Goal: Task Accomplishment & Management: Use online tool/utility

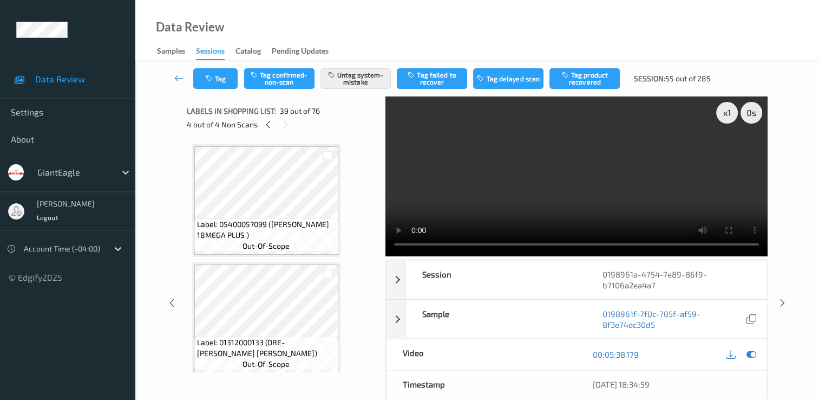
scroll to position [4372, 0]
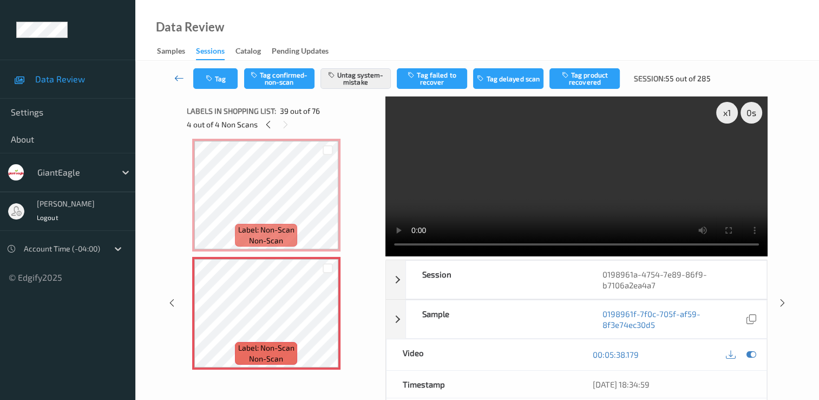
click at [180, 74] on icon at bounding box center [179, 78] width 10 height 11
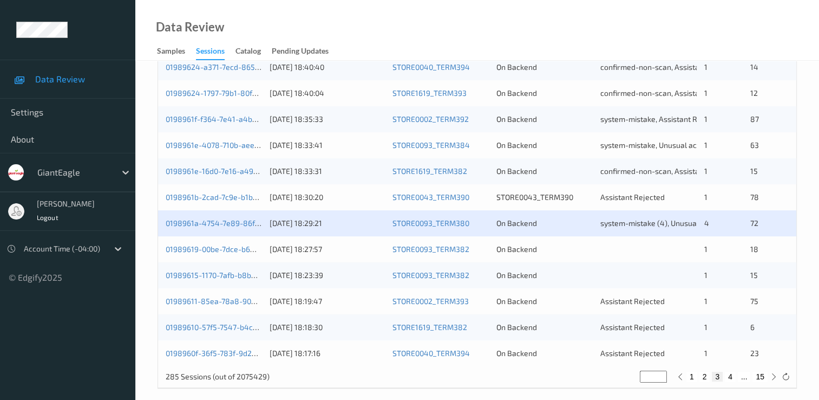
scroll to position [500, 0]
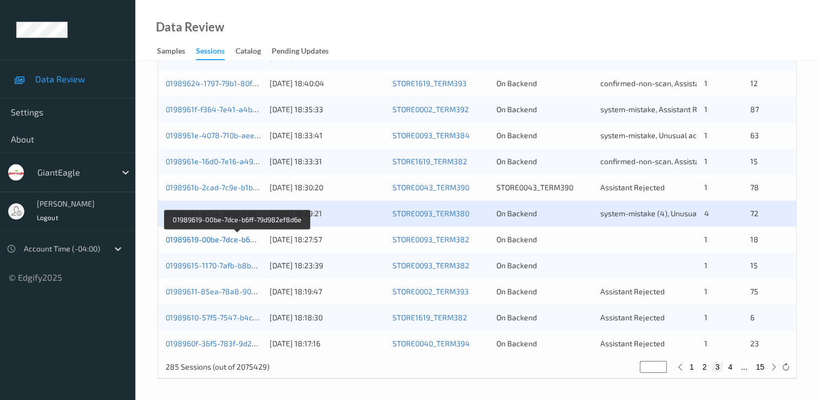
click at [207, 237] on link "01989619-00be-7dce-b6ff-79d982ef8d6e" at bounding box center [237, 238] width 143 height 9
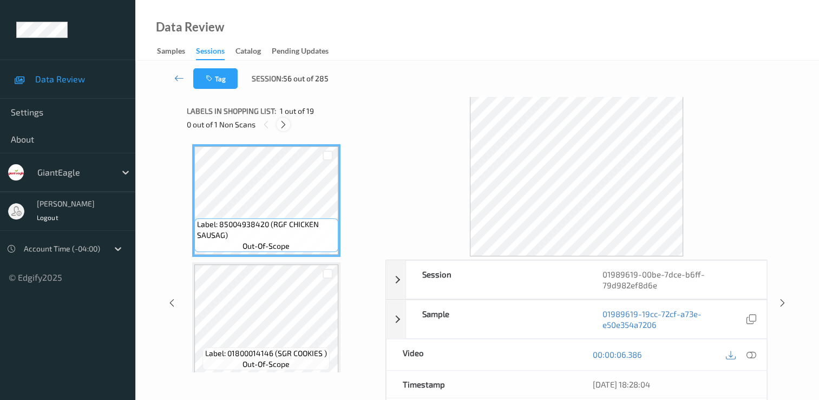
click at [285, 122] on icon at bounding box center [283, 125] width 9 height 10
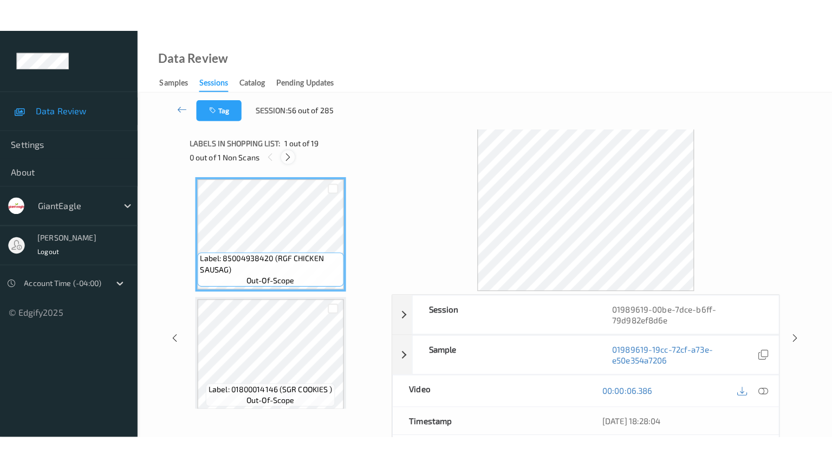
scroll to position [2012, 0]
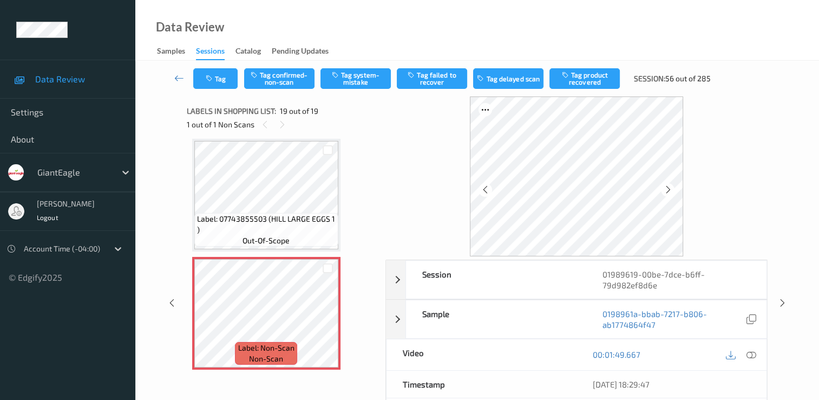
click at [763, 107] on div at bounding box center [576, 176] width 382 height 160
click at [747, 352] on icon at bounding box center [752, 354] width 10 height 10
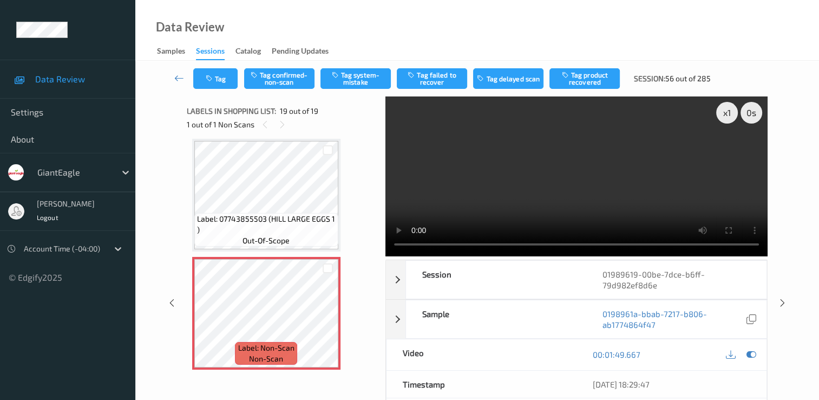
scroll to position [1946, 0]
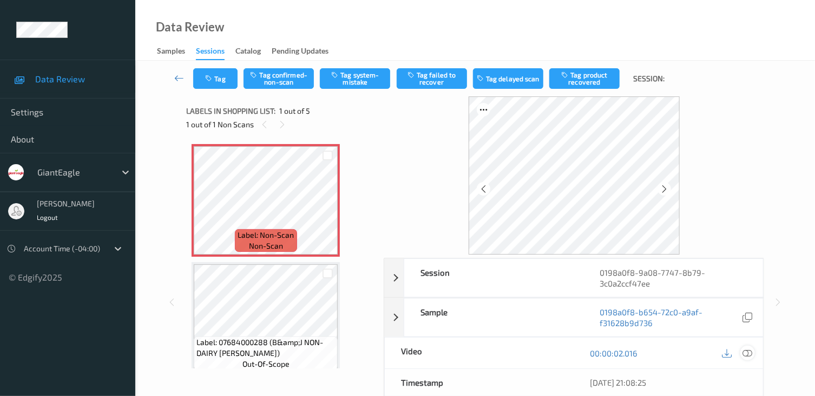
click at [746, 351] on icon at bounding box center [748, 353] width 10 height 10
click at [748, 352] on icon at bounding box center [748, 353] width 10 height 10
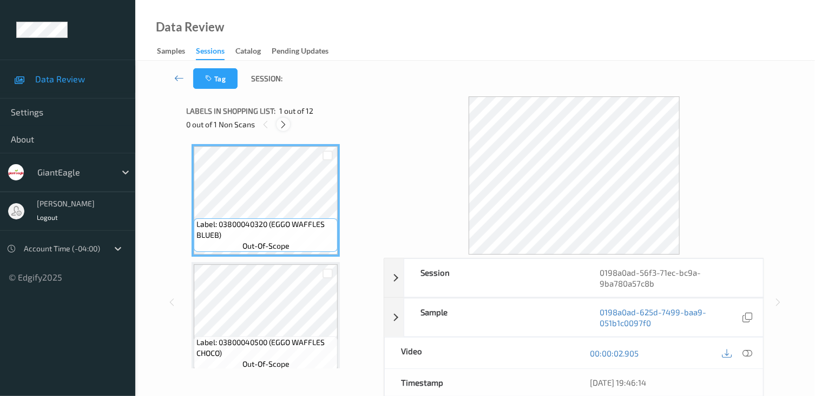
click at [280, 121] on icon at bounding box center [283, 125] width 9 height 10
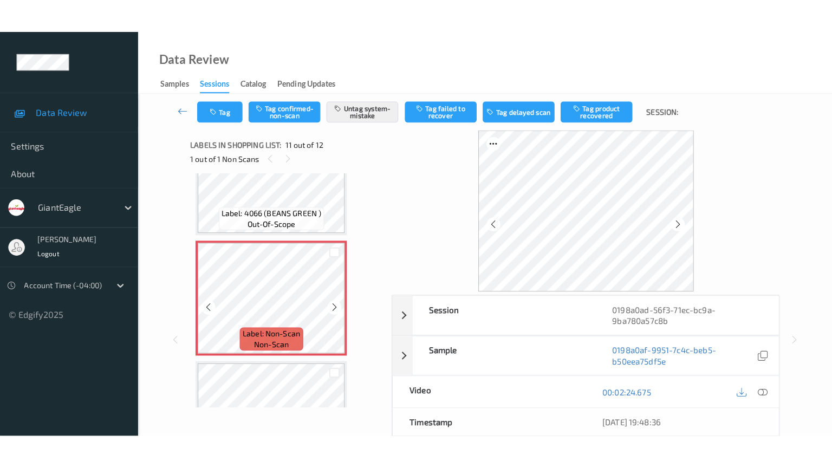
scroll to position [1137, 0]
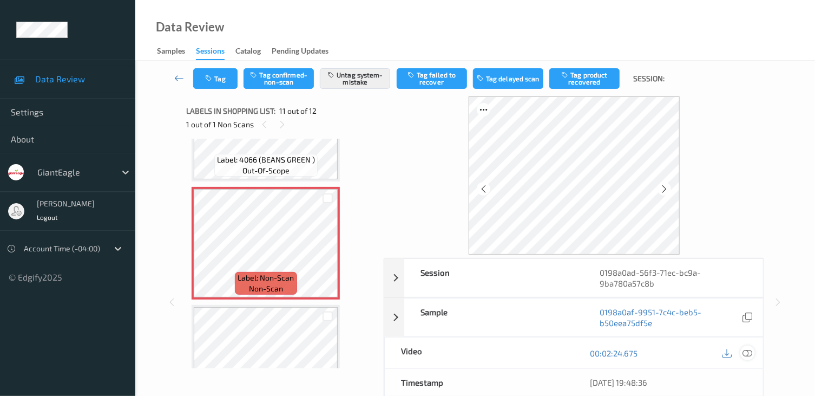
click at [748, 351] on icon at bounding box center [748, 353] width 10 height 10
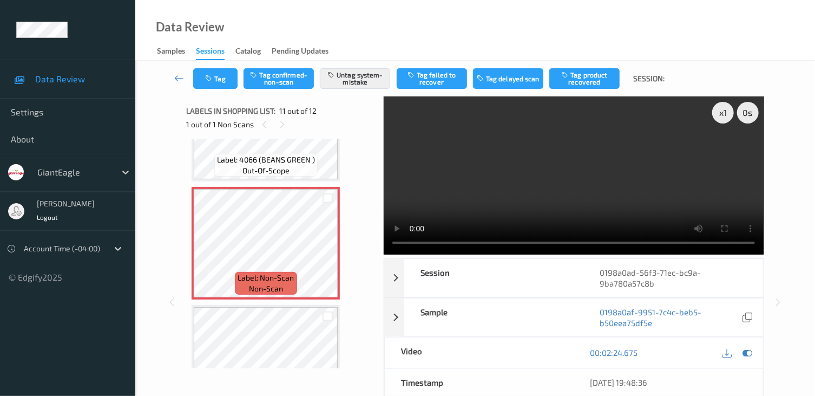
click at [727, 150] on video at bounding box center [574, 175] width 380 height 158
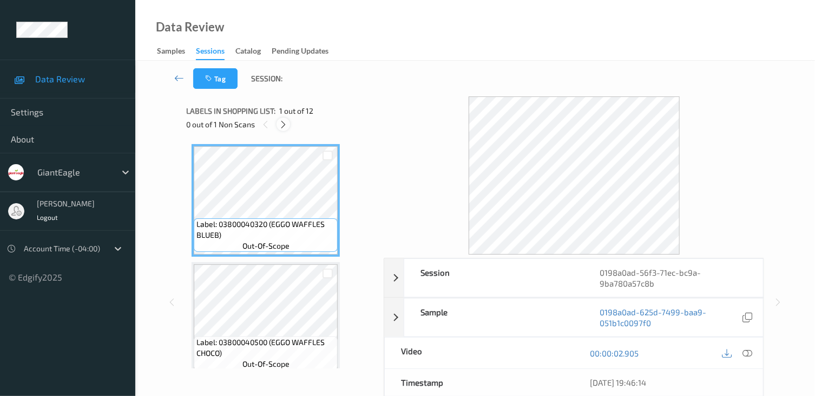
click at [285, 126] on icon at bounding box center [283, 125] width 9 height 10
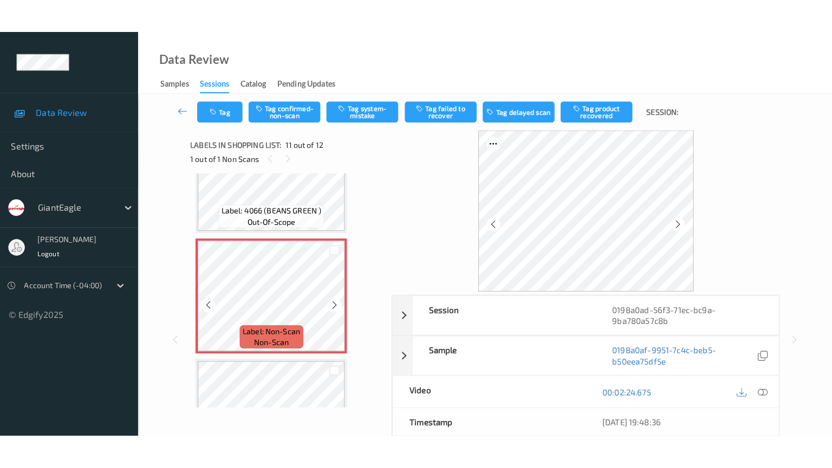
scroll to position [1176, 0]
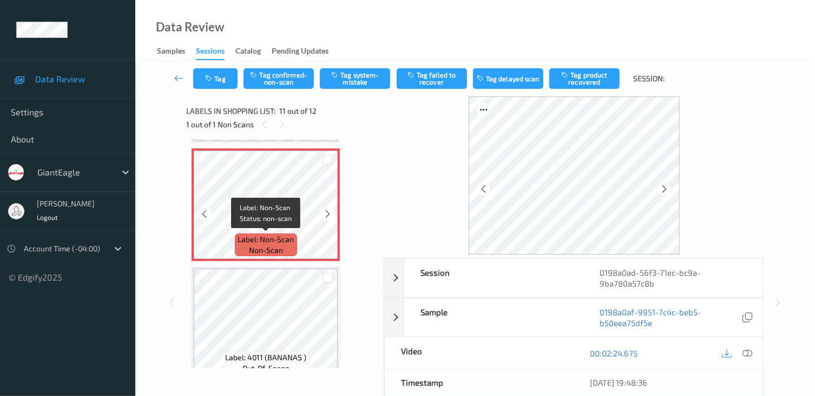
click at [292, 237] on span "Label: Non-Scan" at bounding box center [266, 239] width 56 height 11
click at [745, 354] on icon at bounding box center [748, 353] width 10 height 10
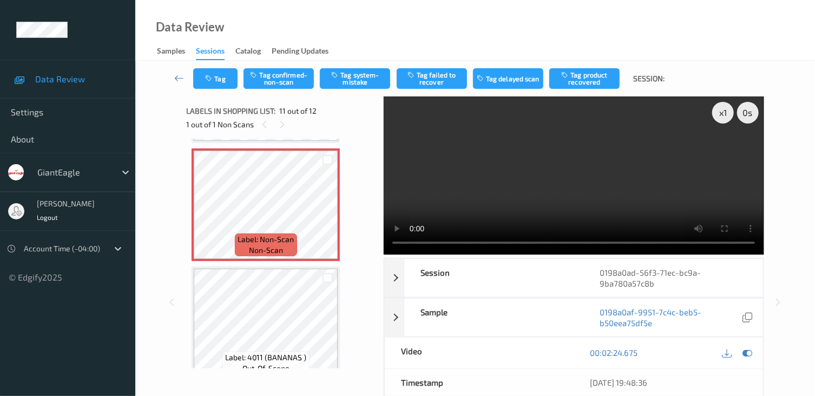
scroll to position [1120, 0]
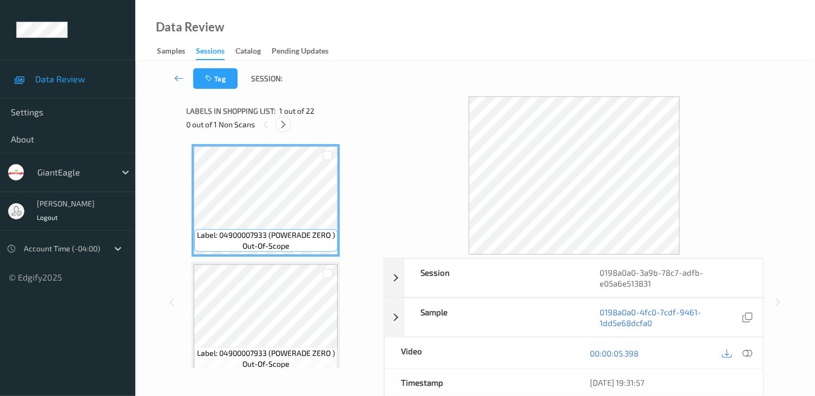
click at [282, 123] on icon at bounding box center [283, 125] width 9 height 10
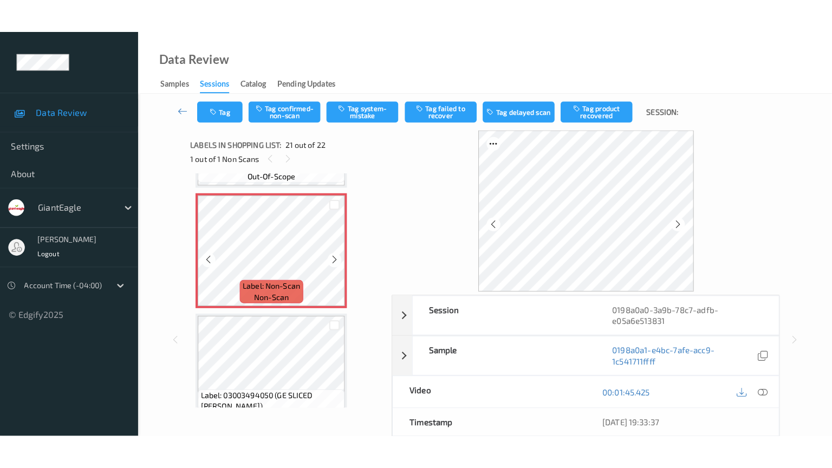
scroll to position [2356, 0]
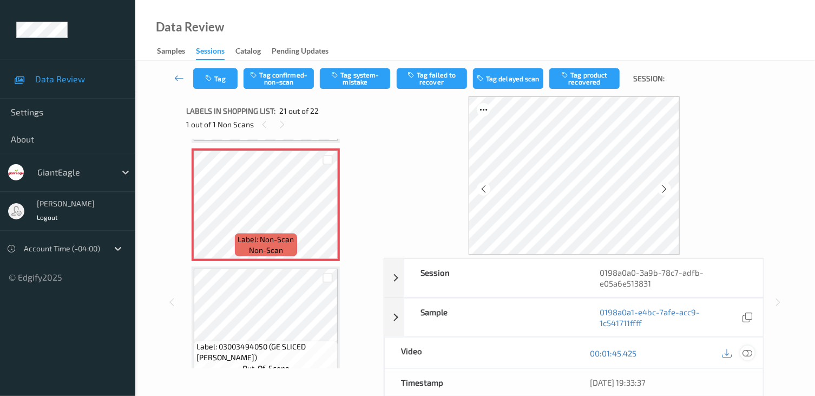
click at [749, 350] on icon at bounding box center [748, 353] width 10 height 10
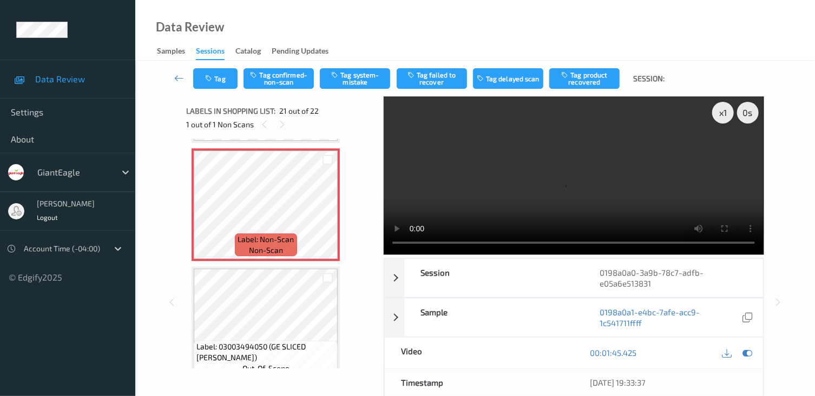
click at [724, 152] on video at bounding box center [574, 175] width 380 height 158
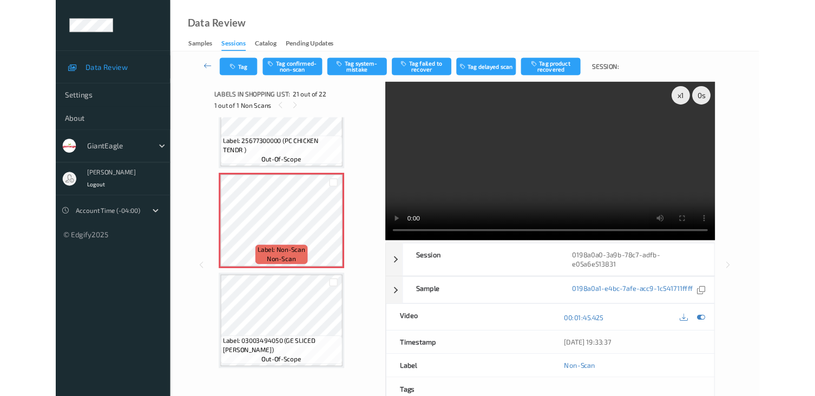
scroll to position [2300, 0]
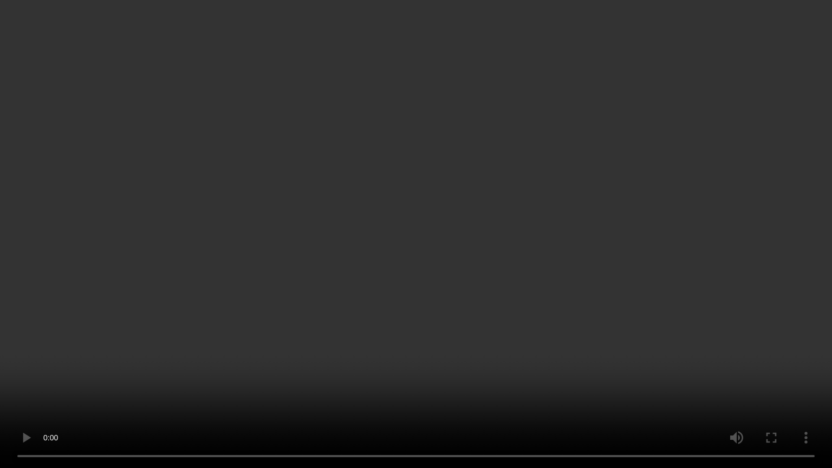
click at [691, 395] on video at bounding box center [416, 234] width 832 height 468
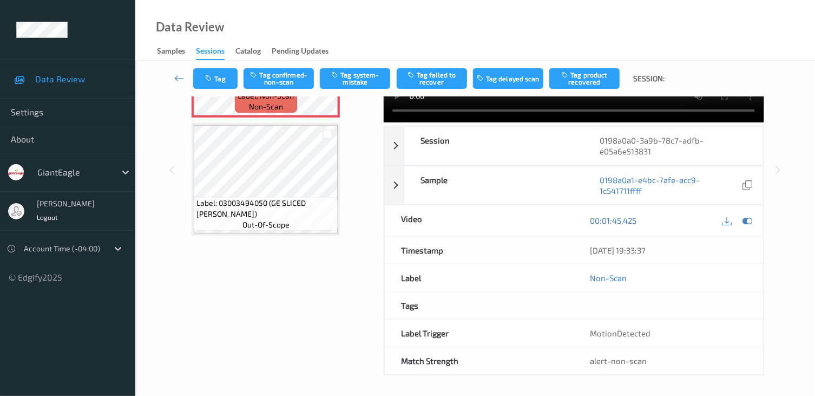
scroll to position [2372, 0]
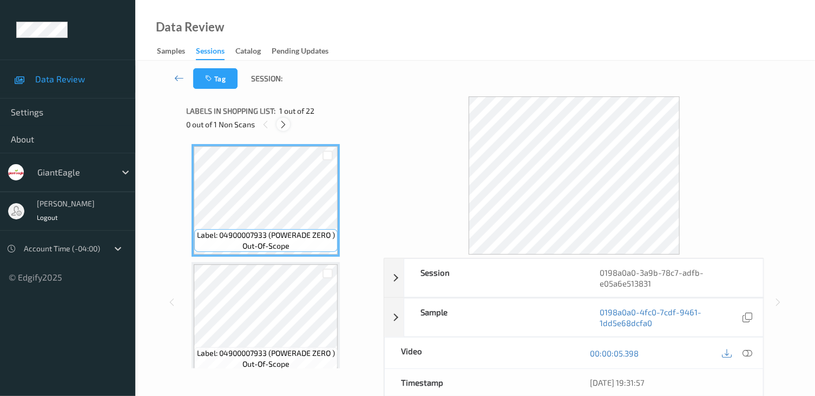
click at [282, 122] on icon at bounding box center [283, 125] width 9 height 10
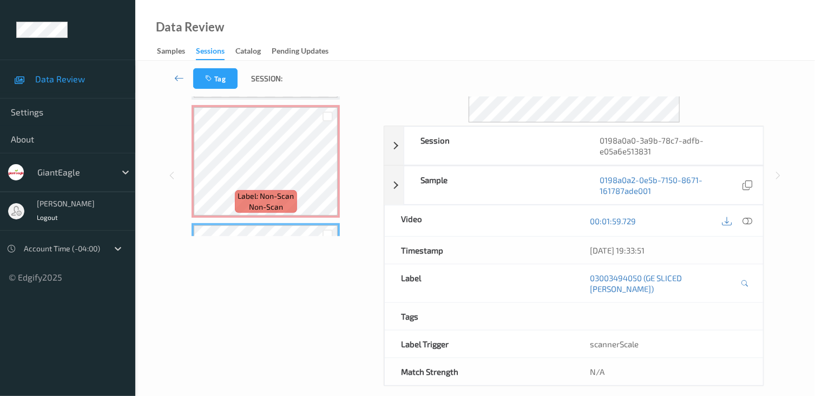
scroll to position [2263, 0]
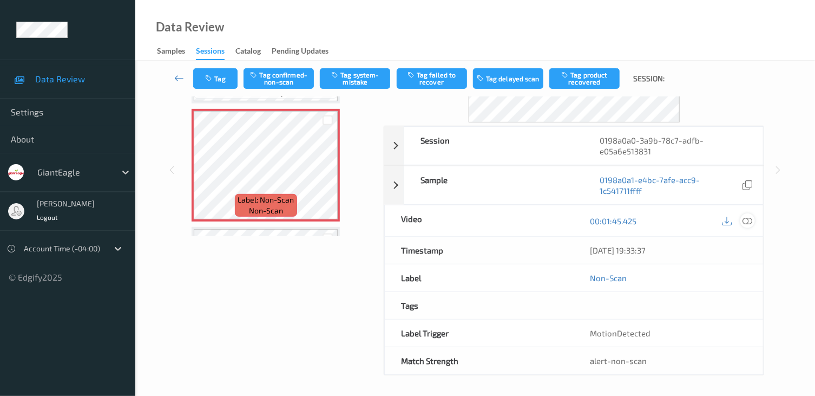
click at [749, 218] on icon at bounding box center [748, 220] width 10 height 10
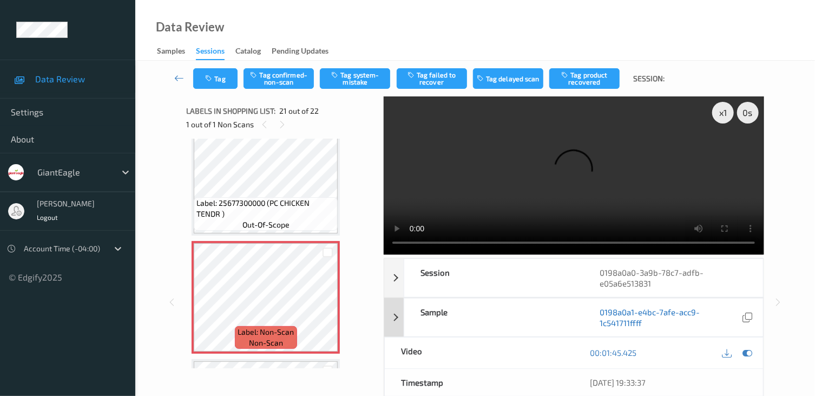
scroll to position [0, 0]
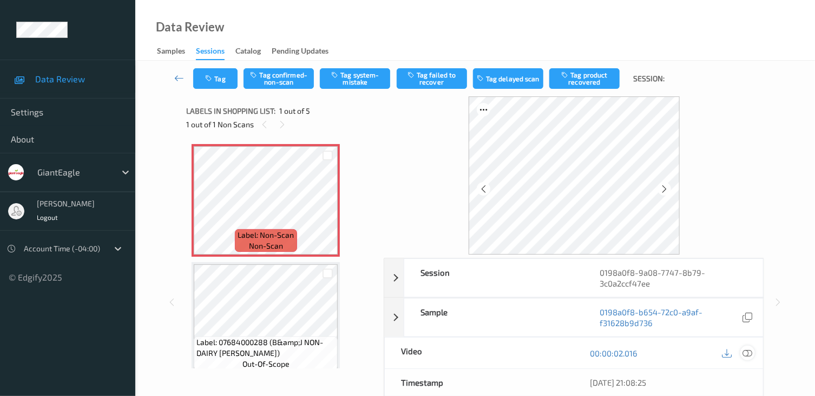
click at [748, 349] on icon at bounding box center [748, 353] width 10 height 10
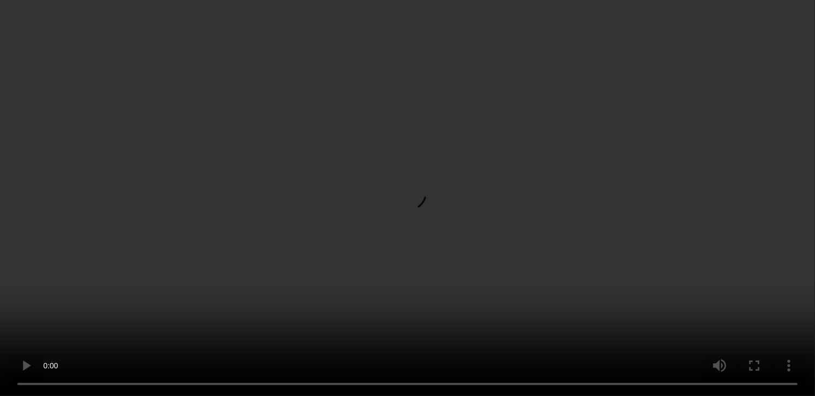
scroll to position [54, 0]
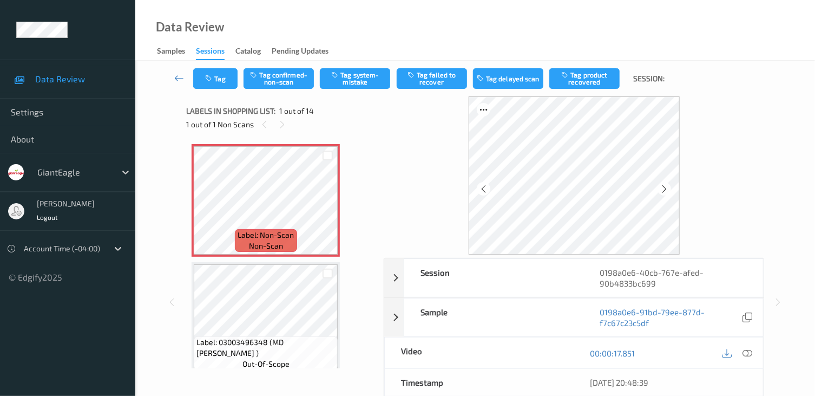
click at [747, 351] on icon at bounding box center [748, 353] width 10 height 10
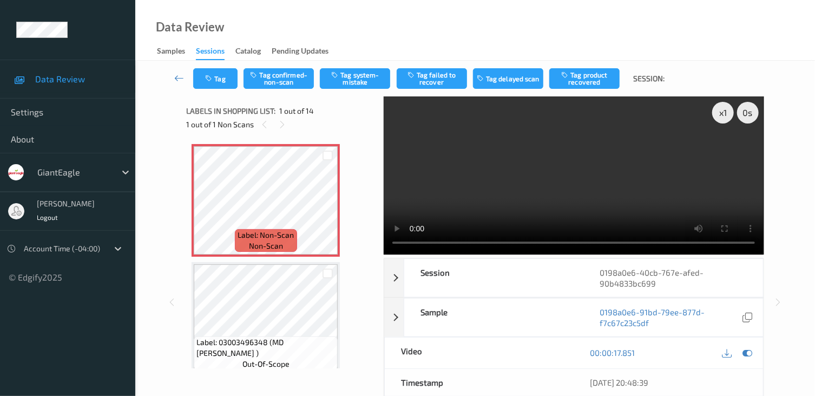
click at [665, 345] on div "00:00:17.851" at bounding box center [669, 352] width 156 height 15
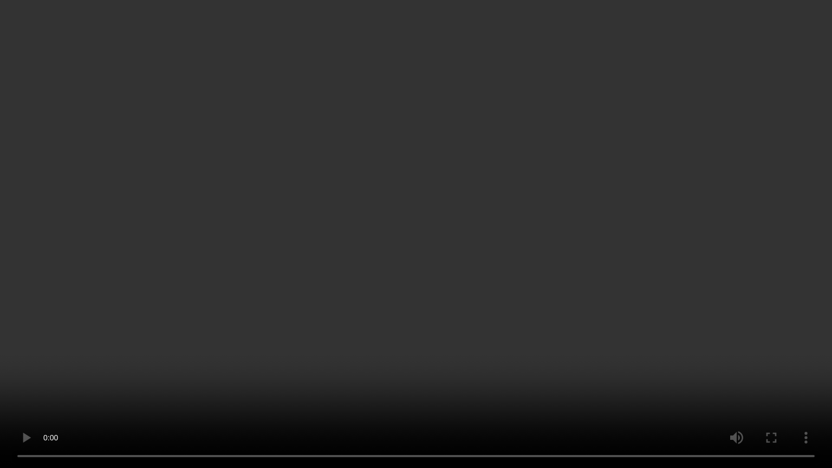
click at [291, 335] on video at bounding box center [416, 234] width 832 height 468
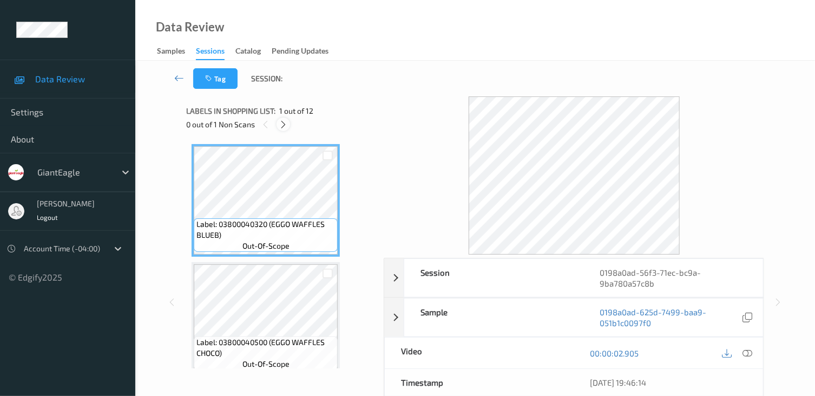
click at [282, 119] on div at bounding box center [284, 124] width 14 height 14
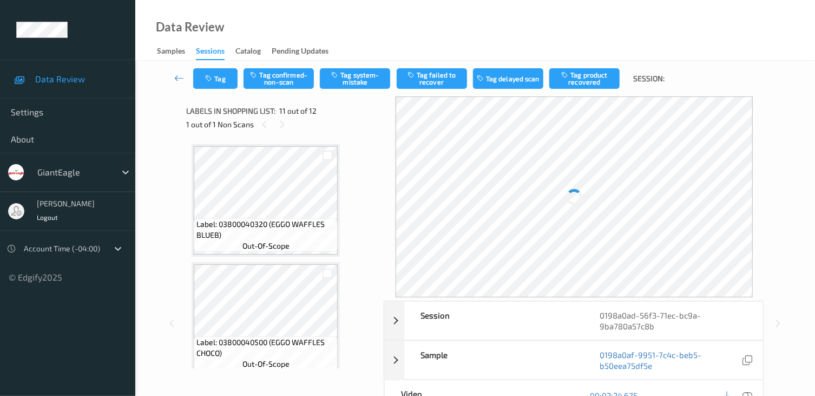
scroll to position [1068, 0]
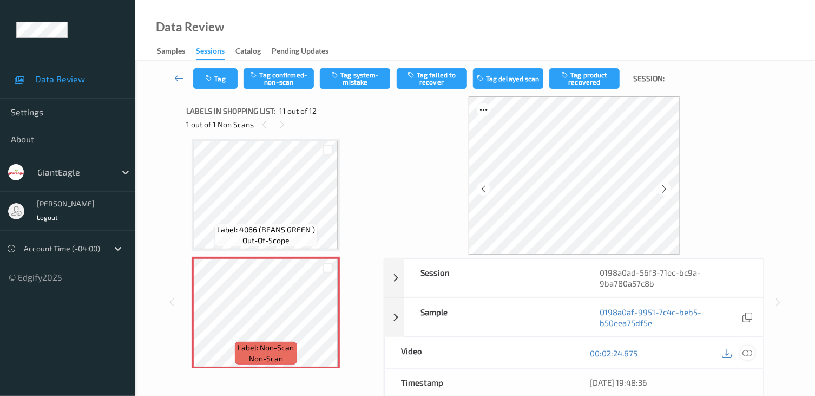
click at [749, 351] on icon at bounding box center [748, 353] width 10 height 10
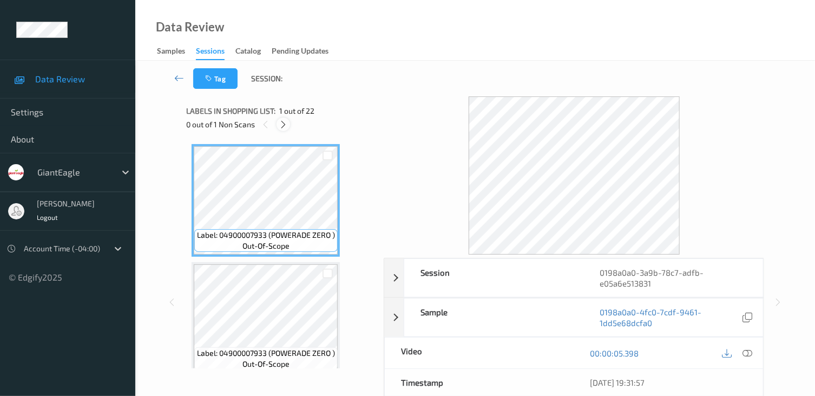
click at [286, 125] on icon at bounding box center [283, 125] width 9 height 10
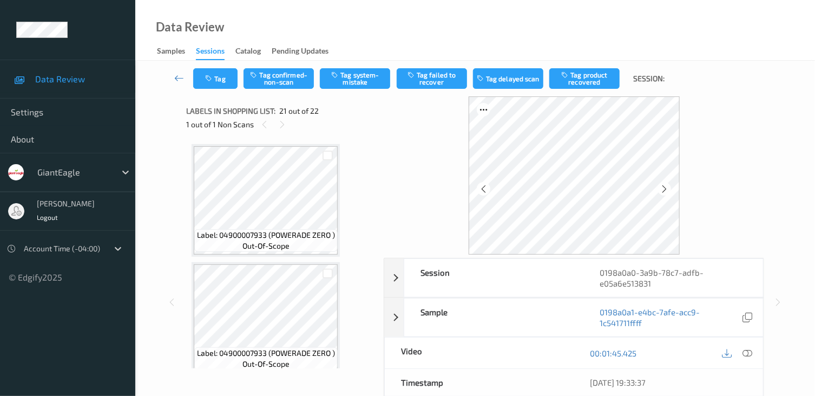
scroll to position [2248, 0]
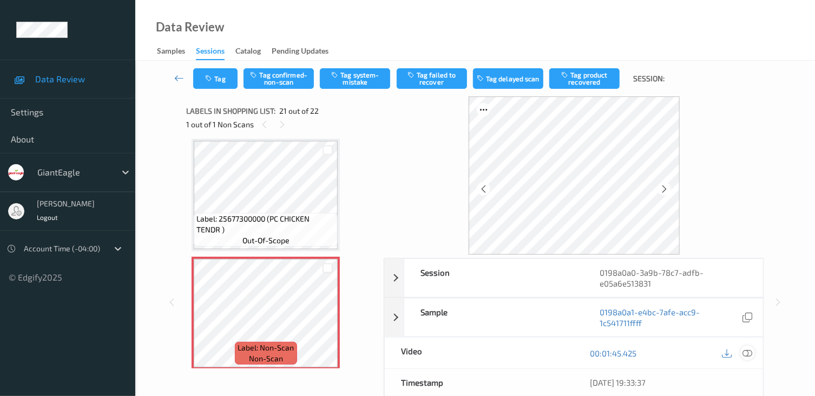
click at [745, 350] on icon at bounding box center [748, 353] width 10 height 10
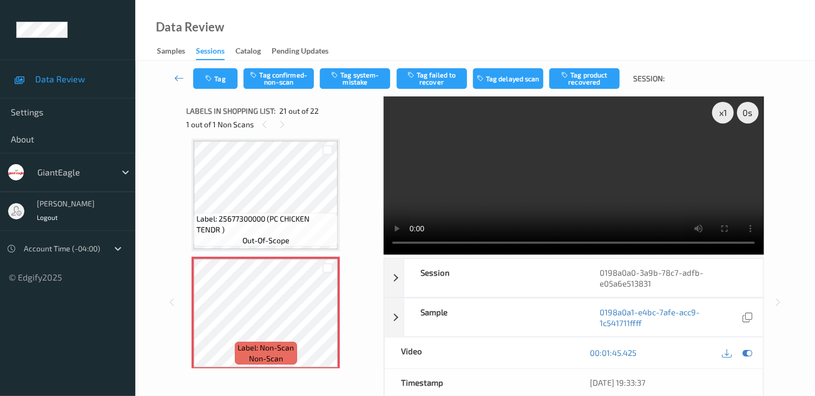
click at [719, 149] on video at bounding box center [574, 175] width 380 height 158
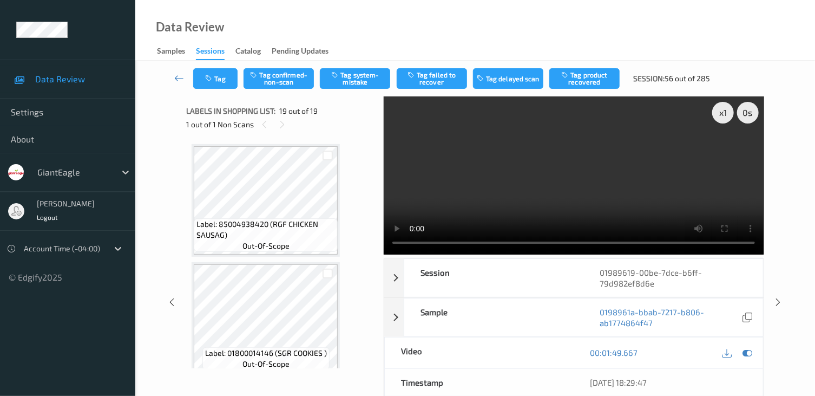
scroll to position [1946, 0]
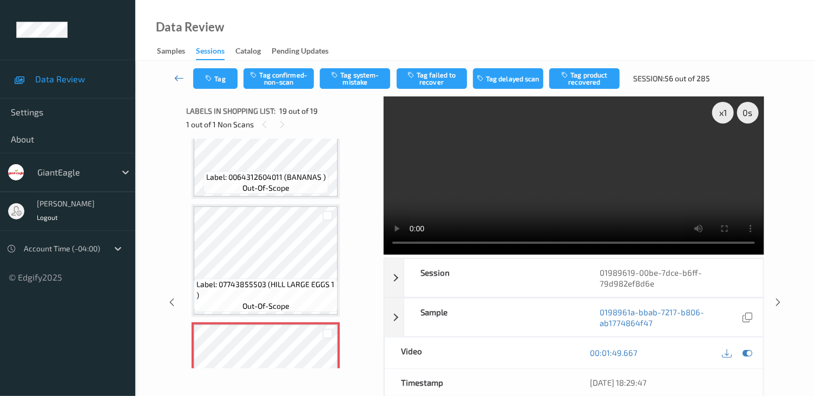
click at [175, 73] on icon at bounding box center [179, 78] width 10 height 11
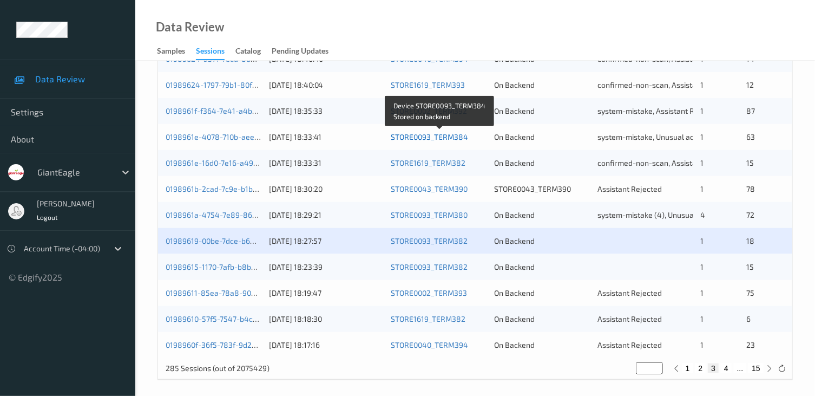
scroll to position [503, 0]
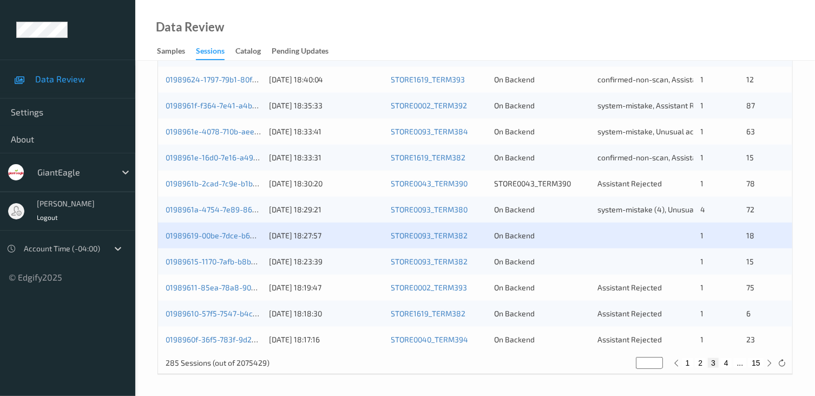
click at [216, 227] on div "01989619-00be-7dce-b6ff-79d982ef8d6e [DATE] 18:27:57 STORE0093_TERM382 On Backe…" at bounding box center [475, 235] width 634 height 26
click at [220, 241] on div "01989619-00be-7dce-b6ff-79d982ef8d6e [DATE] 18:27:57 STORE0093_TERM382 On Backe…" at bounding box center [475, 235] width 634 height 26
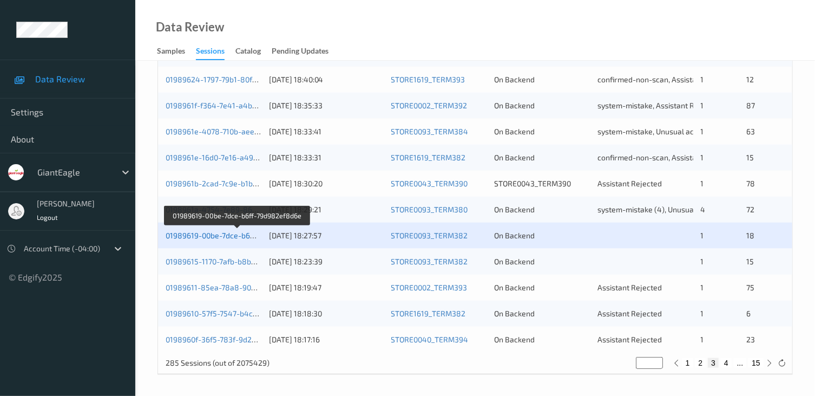
click at [210, 238] on link "01989619-00be-7dce-b6ff-79d982ef8d6e" at bounding box center [237, 235] width 143 height 9
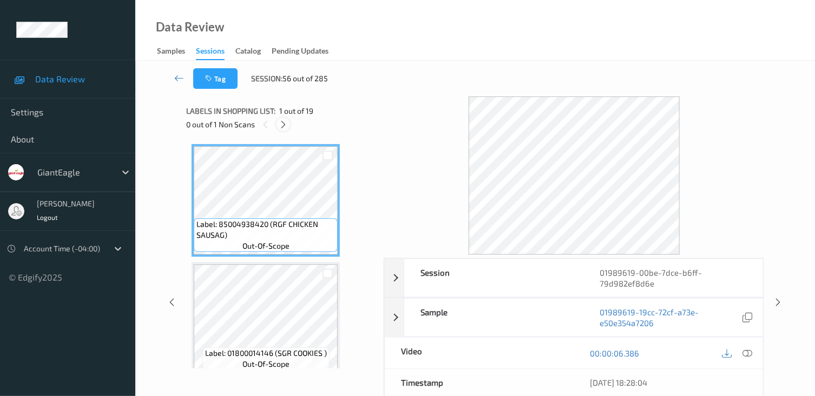
click at [286, 121] on icon at bounding box center [283, 125] width 9 height 10
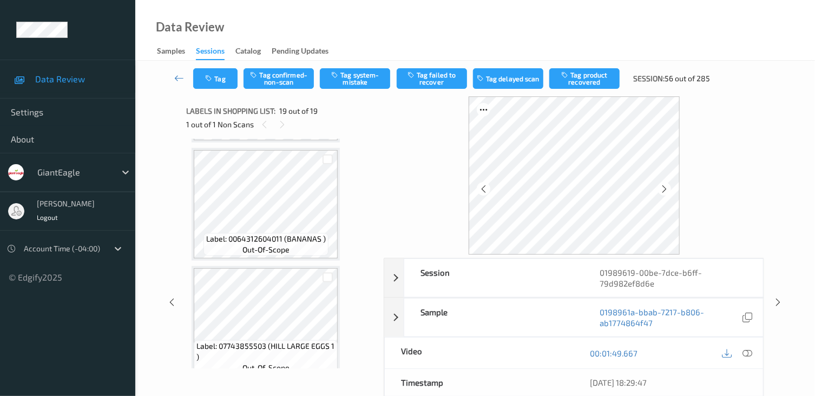
scroll to position [1849, 0]
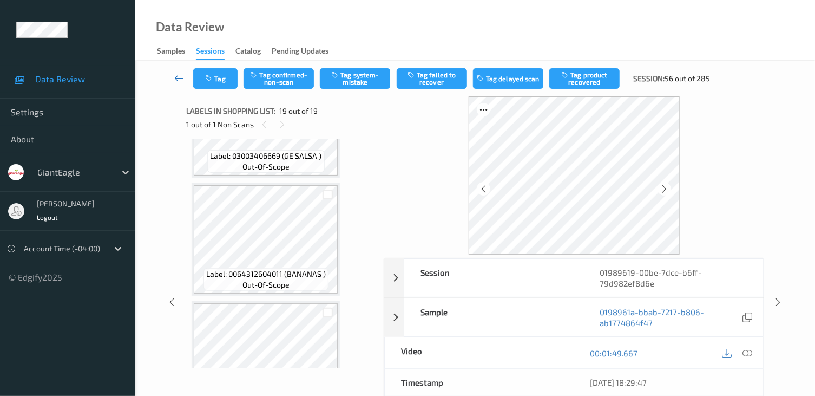
click at [178, 77] on icon at bounding box center [179, 78] width 10 height 11
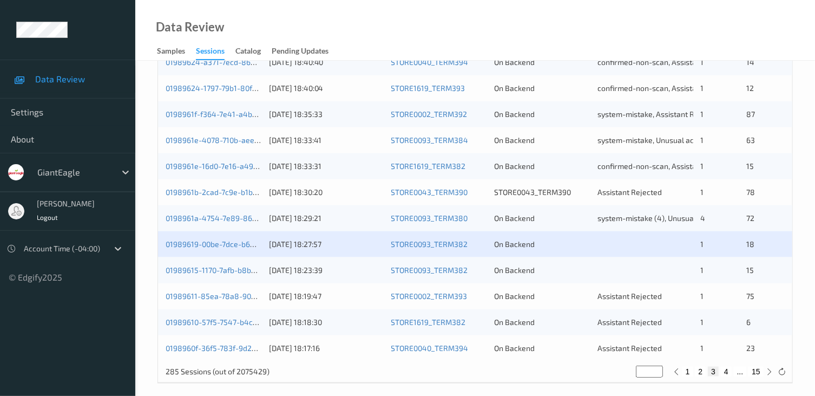
scroll to position [503, 0]
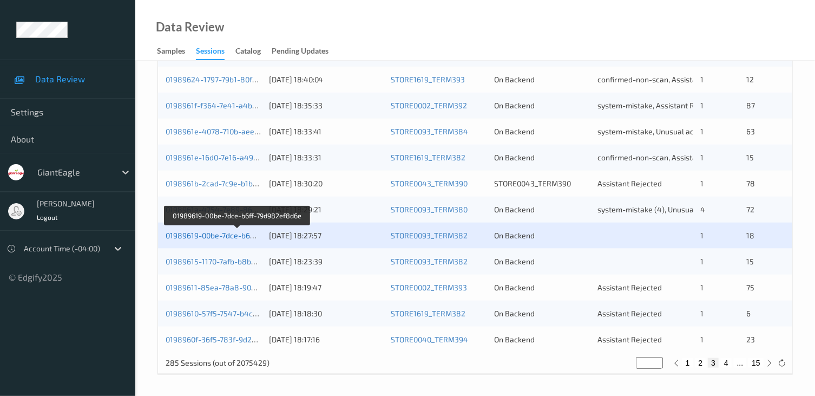
click at [252, 238] on link "01989619-00be-7dce-b6ff-79d982ef8d6e" at bounding box center [237, 235] width 143 height 9
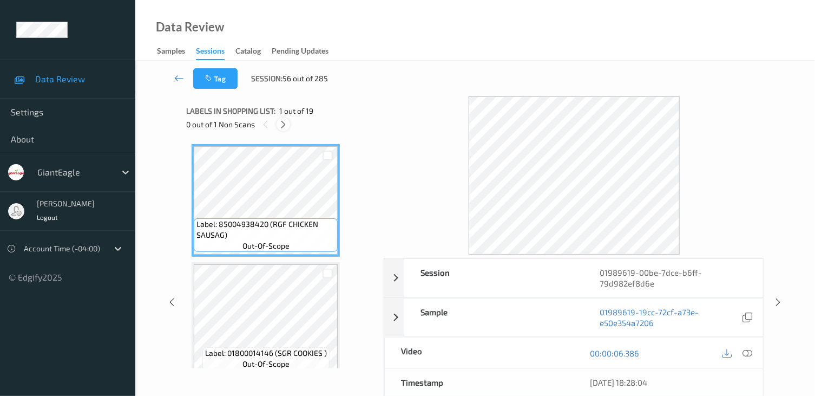
click at [280, 122] on icon at bounding box center [283, 125] width 9 height 10
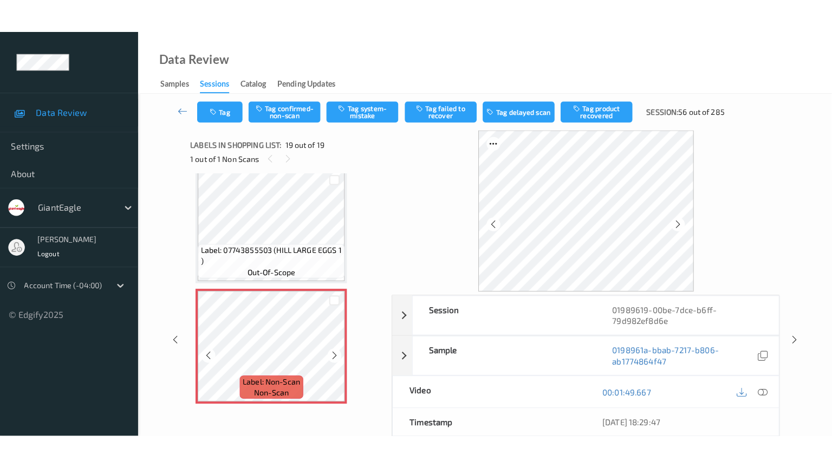
scroll to position [2018, 0]
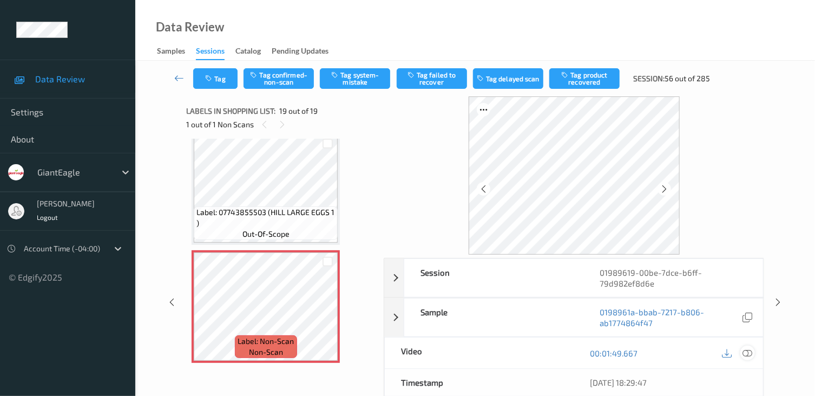
click at [750, 349] on icon at bounding box center [748, 353] width 10 height 10
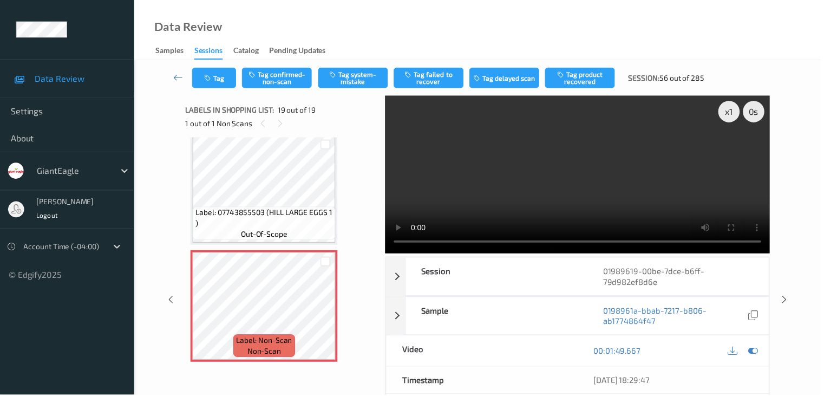
scroll to position [1946, 0]
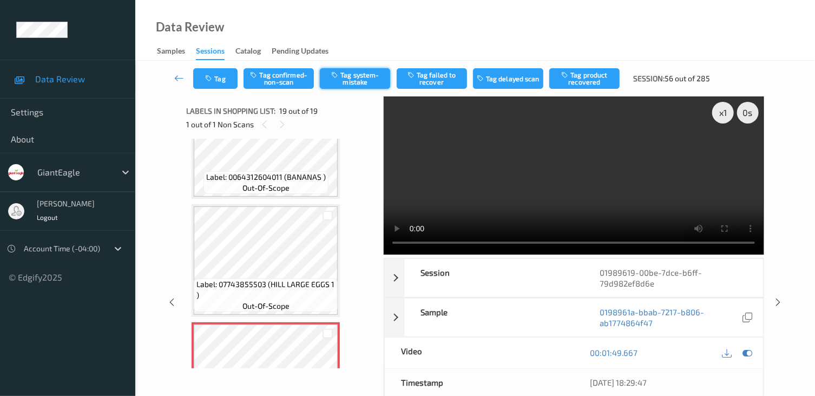
click at [349, 75] on button "Tag system-mistake" at bounding box center [355, 78] width 70 height 21
click at [222, 96] on div "Tag Tag confirmed-non-scan Untag system-mistake Tag failed to recover Tag delay…" at bounding box center [476, 79] width 636 height 36
click at [219, 84] on button "Tag" at bounding box center [215, 78] width 44 height 21
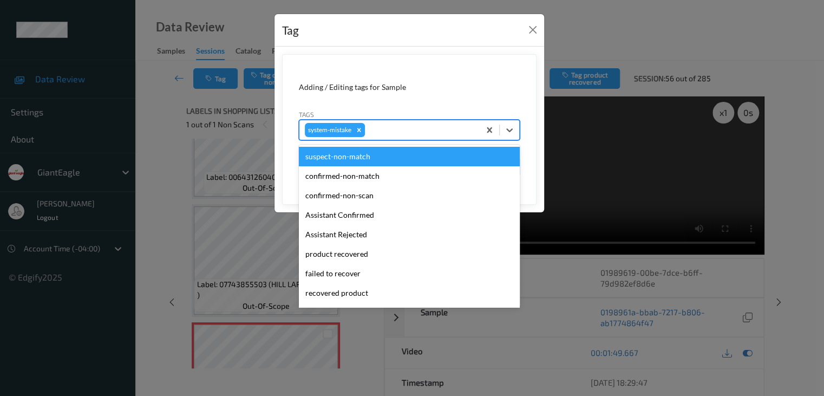
click at [446, 129] on div at bounding box center [420, 129] width 107 height 13
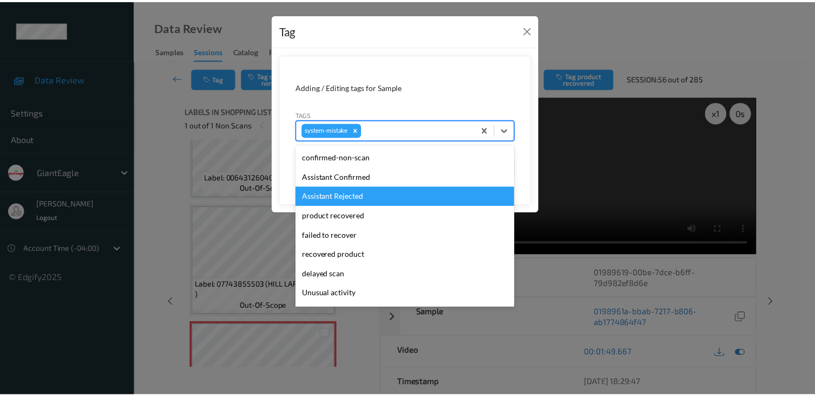
scroll to position [95, 0]
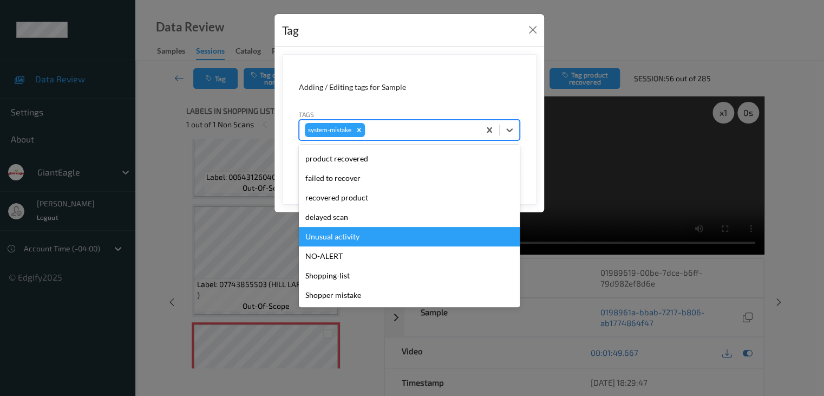
click at [403, 232] on div "Unusual activity" at bounding box center [409, 236] width 221 height 19
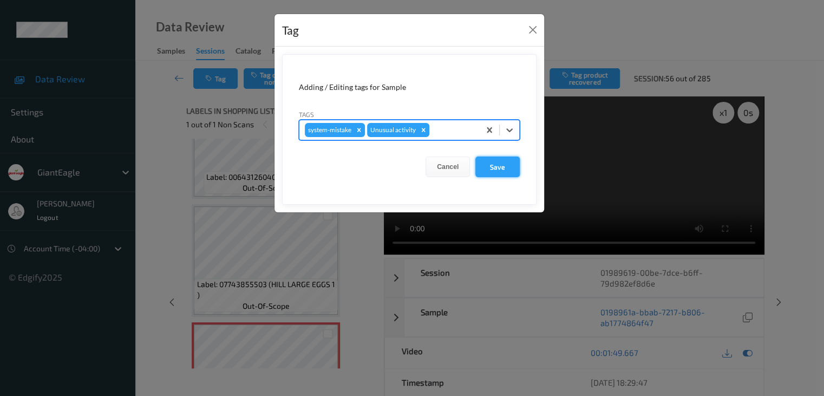
click at [495, 166] on button "Save" at bounding box center [497, 166] width 44 height 21
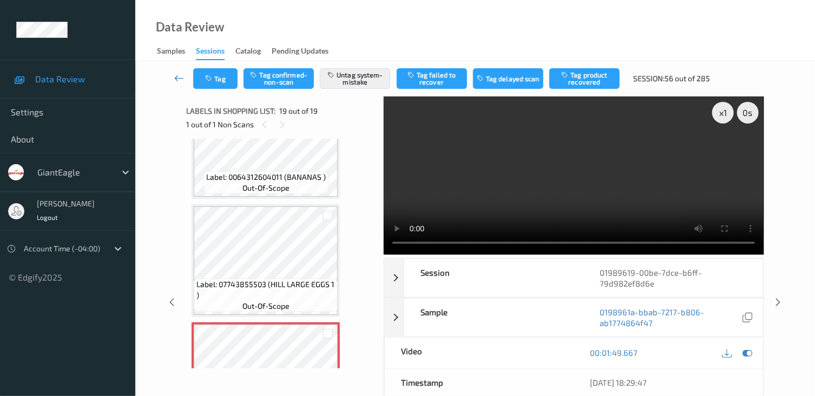
click at [182, 76] on icon at bounding box center [179, 78] width 10 height 11
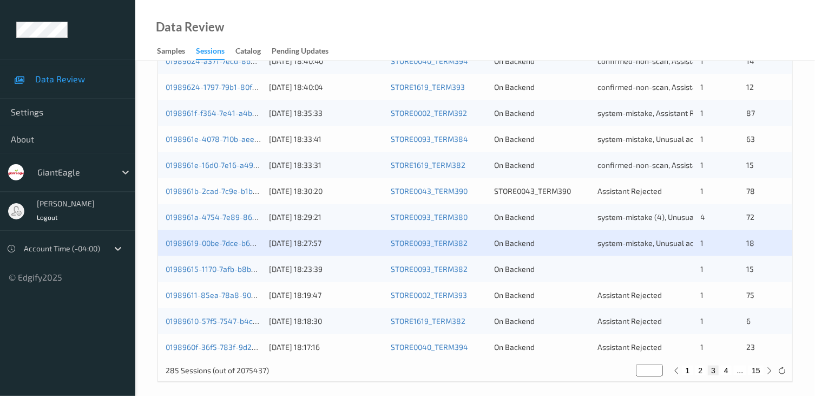
scroll to position [503, 0]
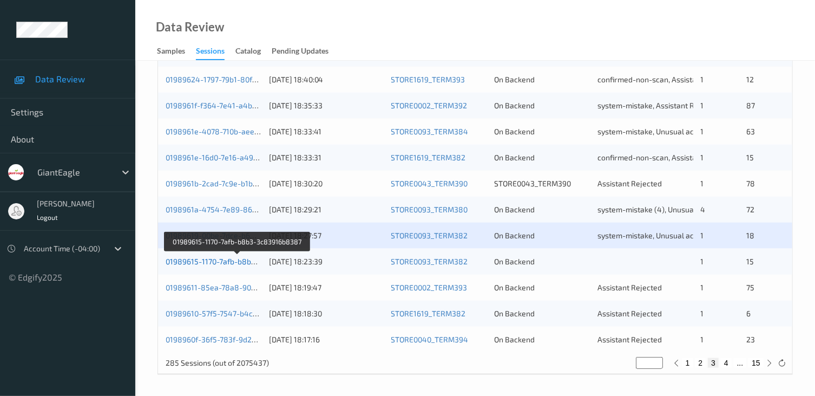
click at [228, 261] on link "01989615-1170-7afb-b8b3-3c83916b8387" at bounding box center [238, 261] width 145 height 9
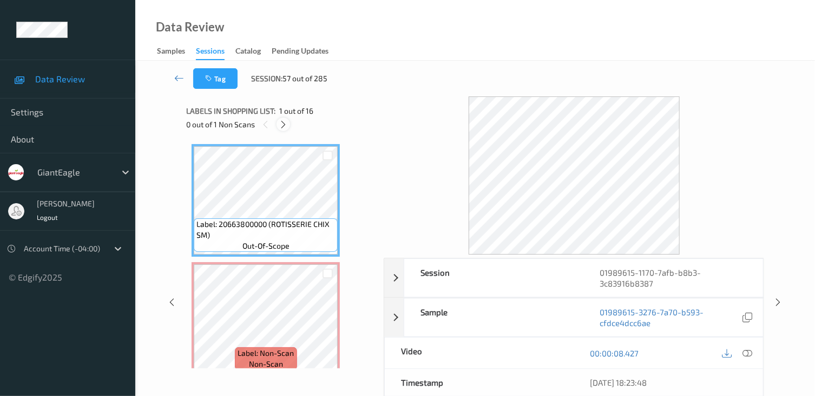
click at [286, 127] on icon at bounding box center [283, 125] width 9 height 10
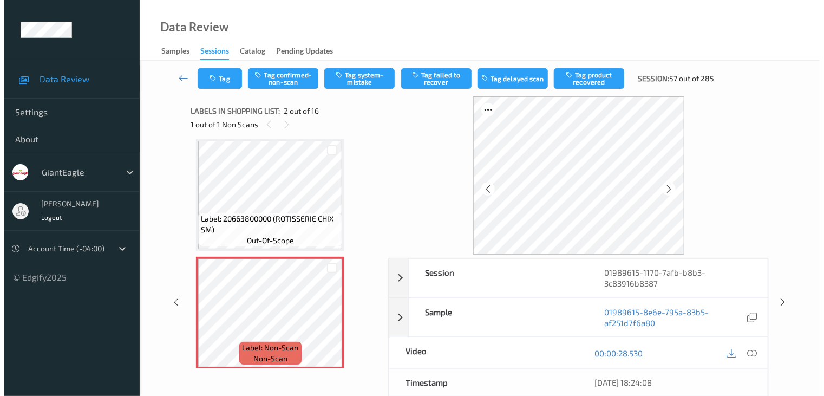
scroll to position [60, 0]
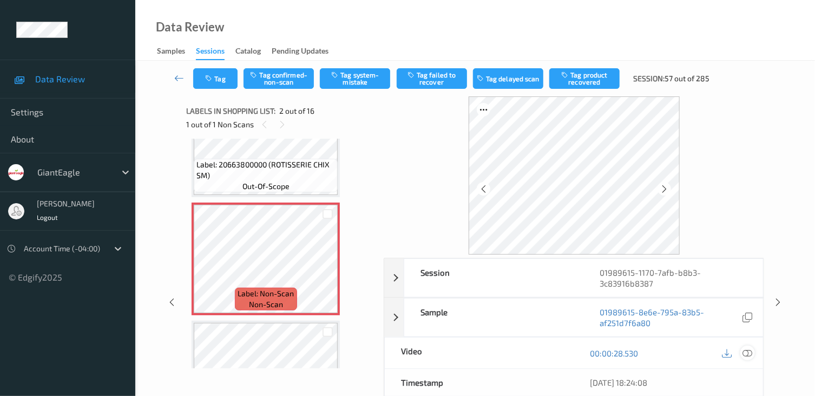
click at [749, 349] on icon at bounding box center [748, 353] width 10 height 10
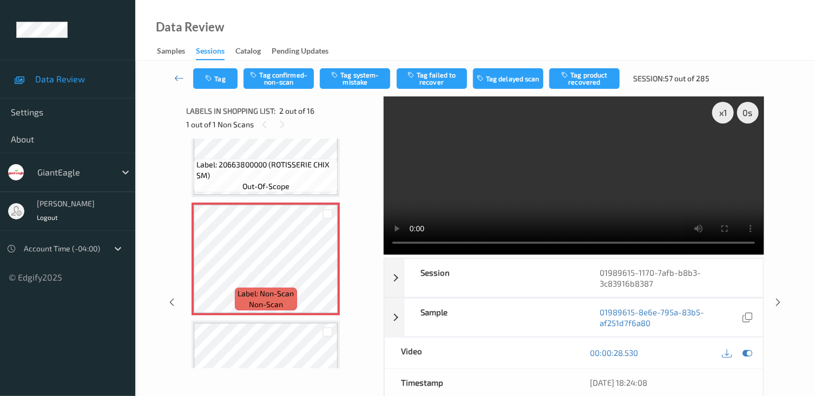
click at [602, 164] on video at bounding box center [574, 175] width 380 height 158
click at [378, 77] on button "Tag system-mistake" at bounding box center [355, 78] width 70 height 21
click at [224, 81] on button "Tag" at bounding box center [215, 78] width 44 height 21
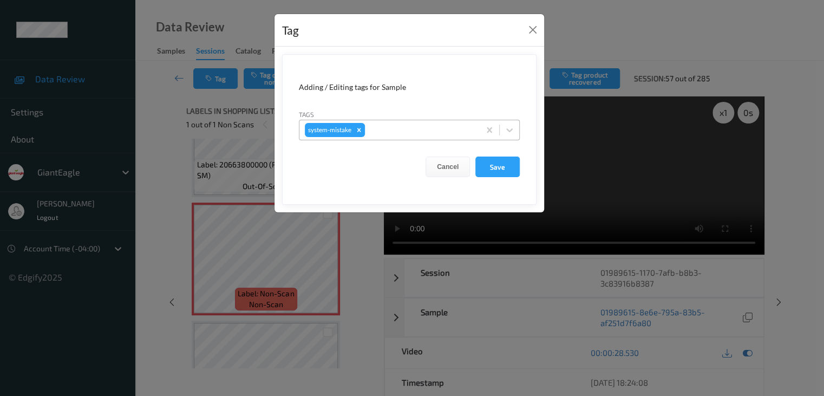
click at [391, 129] on div at bounding box center [420, 129] width 107 height 13
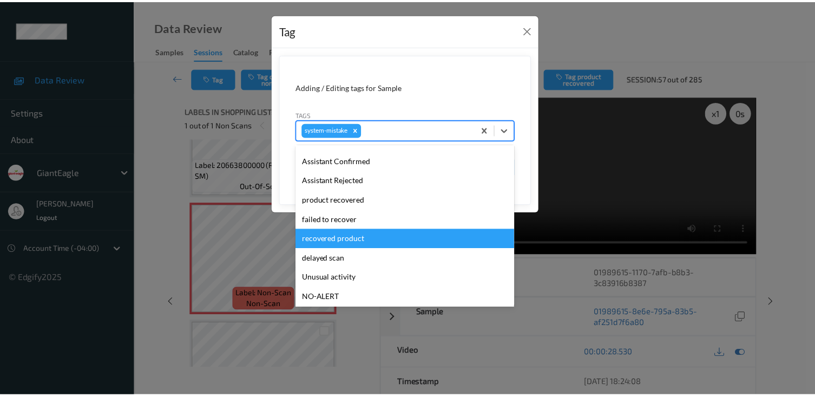
scroll to position [95, 0]
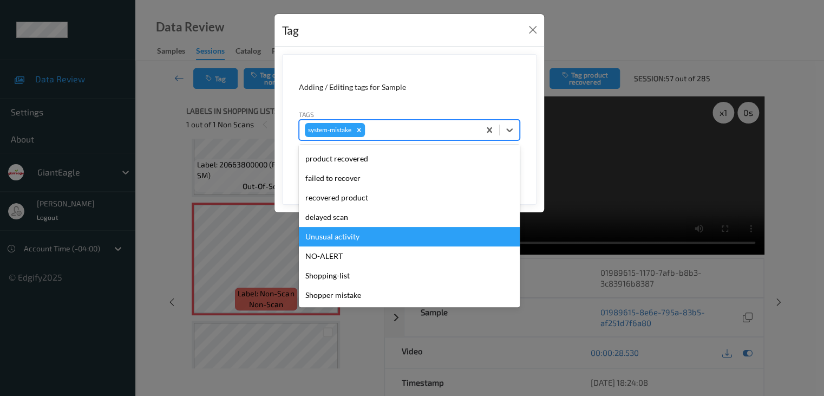
click at [372, 239] on div "Unusual activity" at bounding box center [409, 236] width 221 height 19
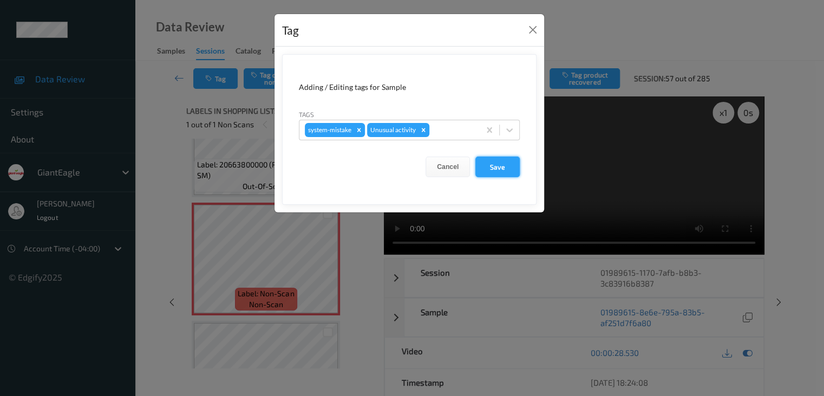
click at [494, 165] on button "Save" at bounding box center [497, 166] width 44 height 21
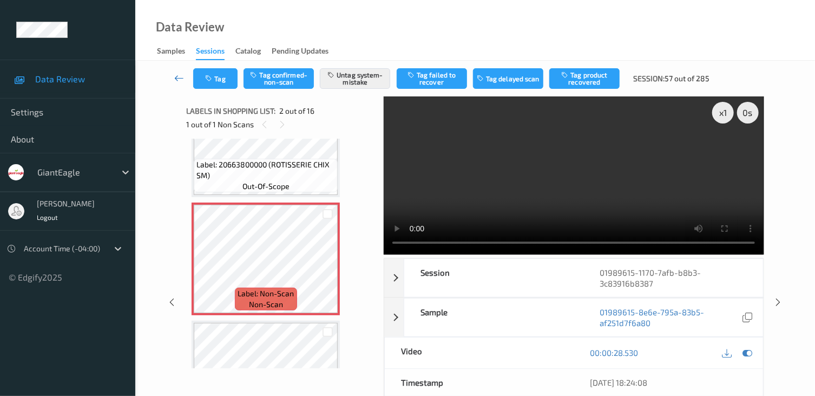
click at [172, 75] on link at bounding box center [179, 78] width 28 height 21
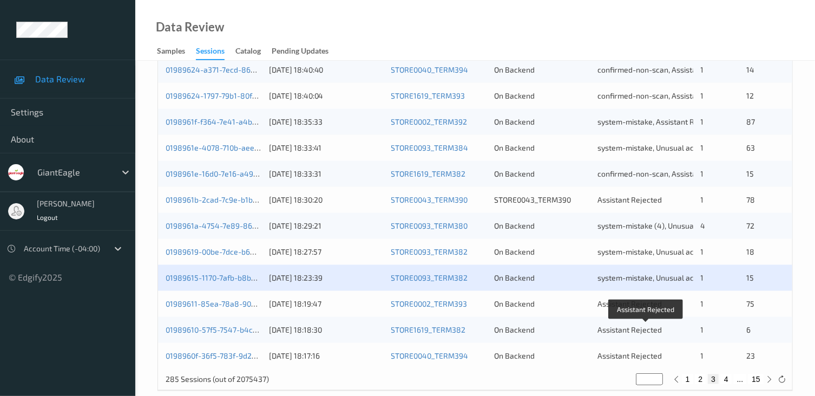
scroll to position [503, 0]
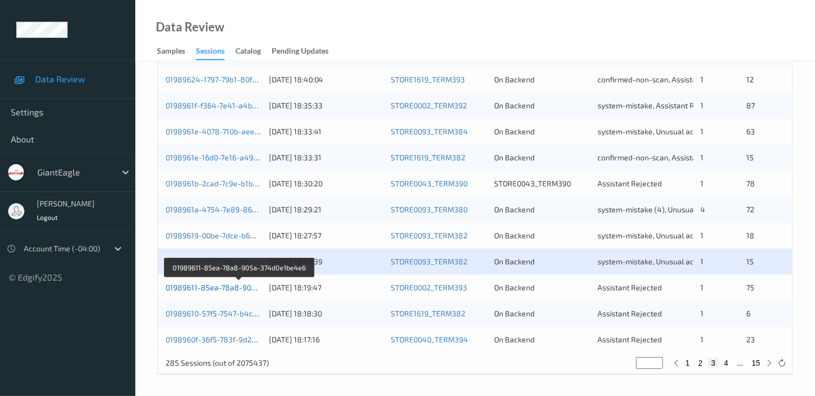
click at [252, 286] on link "01989611-85ea-78a8-905a-374d0e1be4e6" at bounding box center [240, 287] width 149 height 9
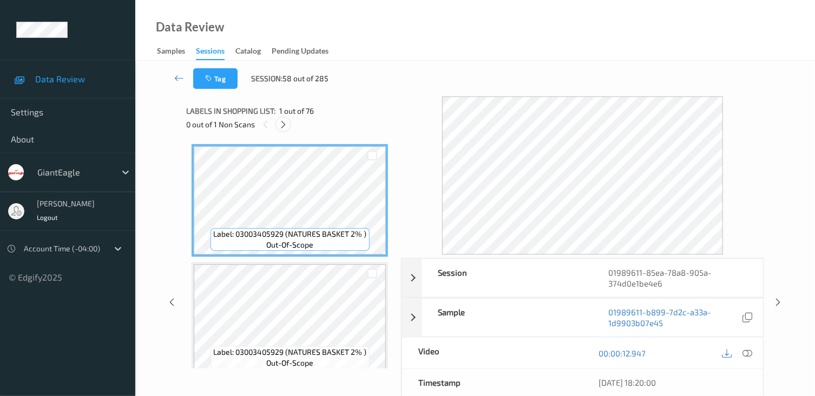
click at [287, 125] on icon at bounding box center [283, 125] width 9 height 10
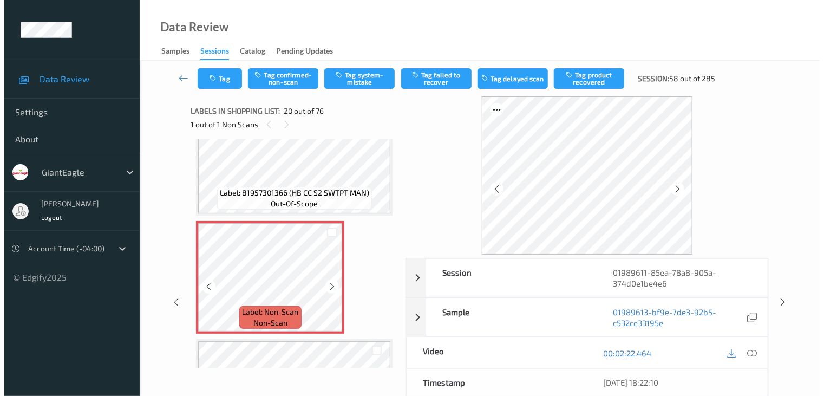
scroll to position [2184, 0]
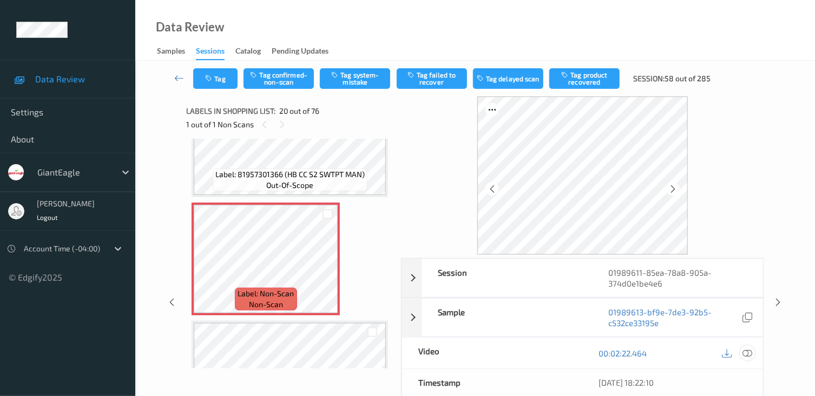
click at [745, 352] on icon at bounding box center [748, 353] width 10 height 10
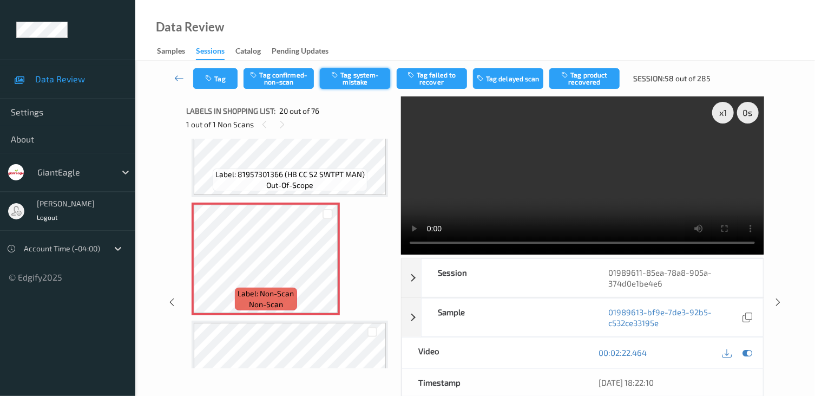
click at [364, 81] on button "Tag system-mistake" at bounding box center [355, 78] width 70 height 21
click at [211, 73] on button "Tag" at bounding box center [215, 78] width 44 height 21
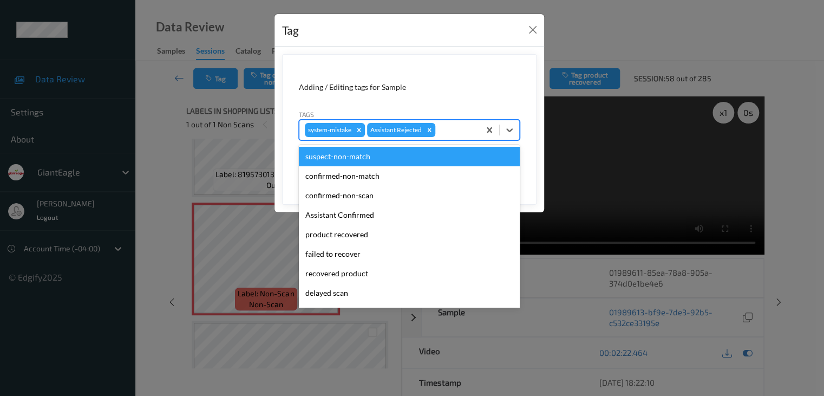
click at [477, 130] on div "system-mistake Assistant Rejected" at bounding box center [389, 130] width 180 height 18
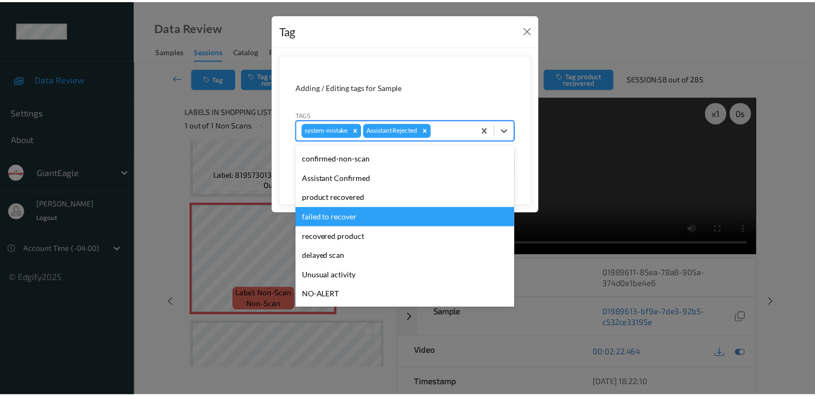
scroll to position [54, 0]
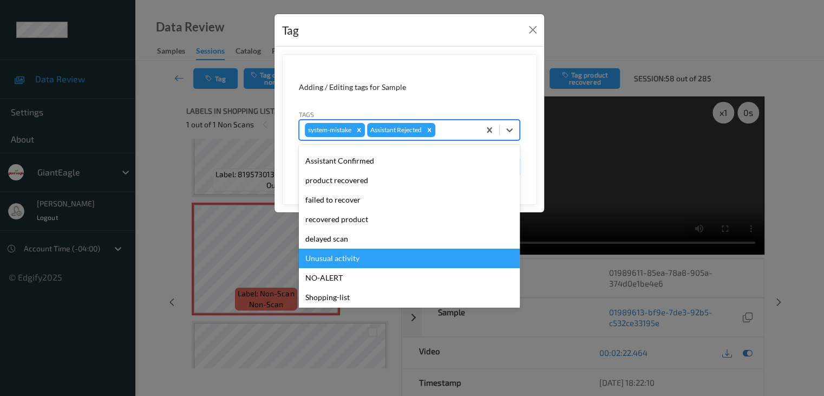
click at [370, 253] on div "Unusual activity" at bounding box center [409, 257] width 221 height 19
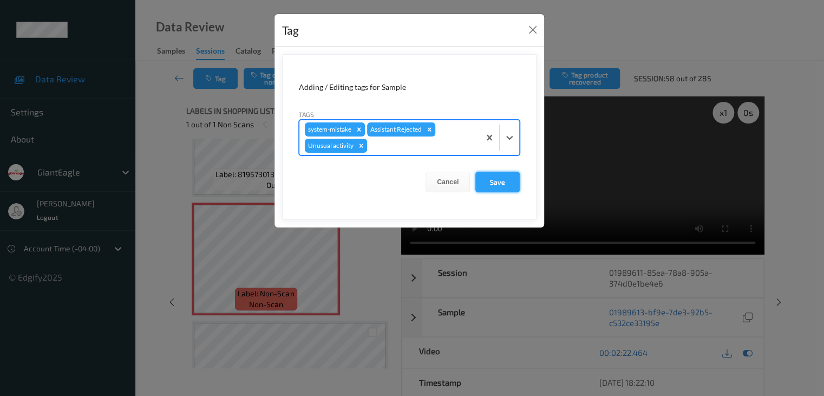
click at [488, 179] on button "Save" at bounding box center [497, 182] width 44 height 21
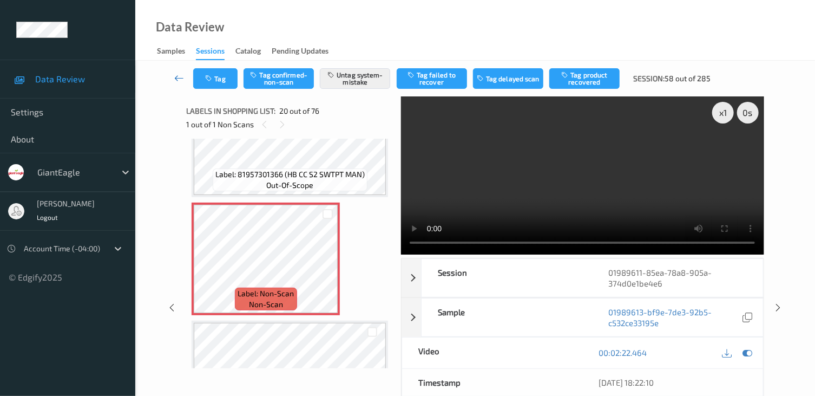
click at [175, 76] on icon at bounding box center [179, 78] width 10 height 11
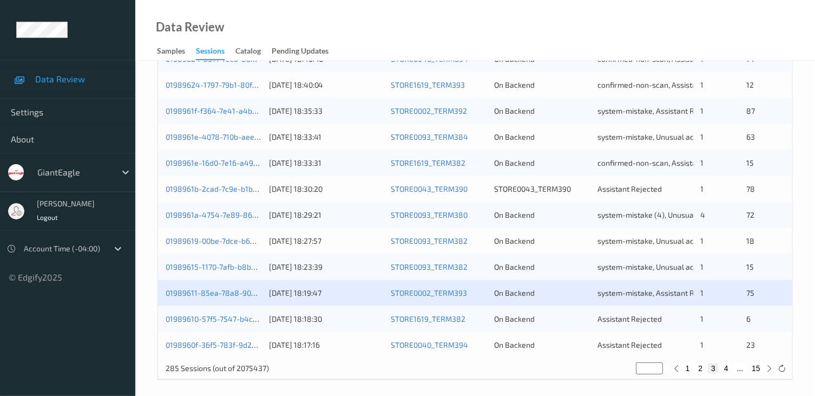
scroll to position [503, 0]
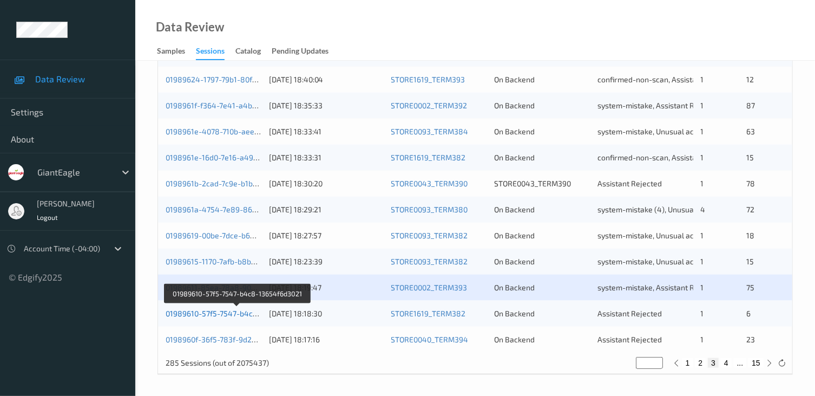
click at [247, 311] on link "01989610-57f5-7547-b4c8-13654f6d3021" at bounding box center [238, 313] width 144 height 9
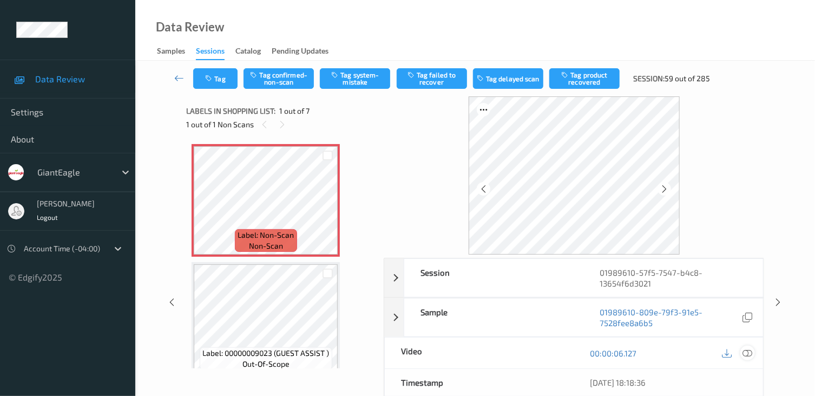
click at [746, 349] on icon at bounding box center [748, 353] width 10 height 10
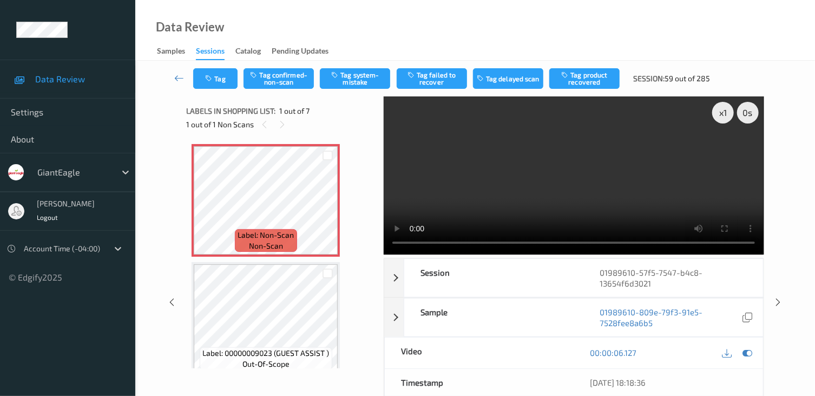
click at [562, 139] on video at bounding box center [574, 175] width 380 height 158
click at [547, 142] on video at bounding box center [574, 175] width 380 height 158
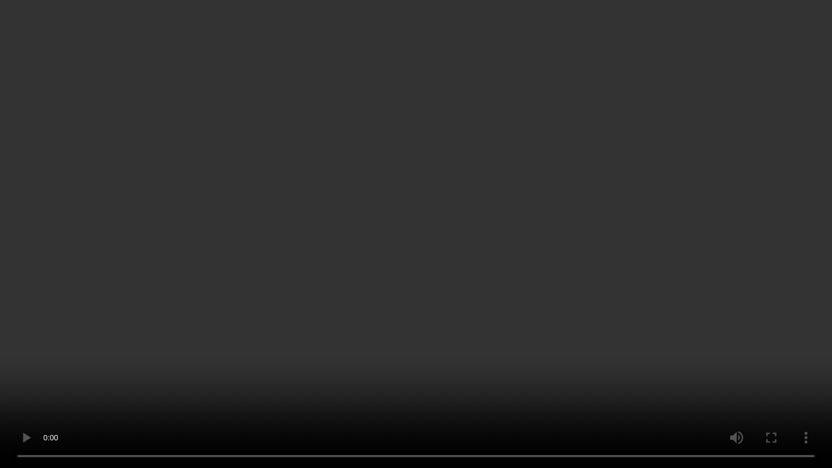
click at [458, 226] on video at bounding box center [416, 234] width 832 height 468
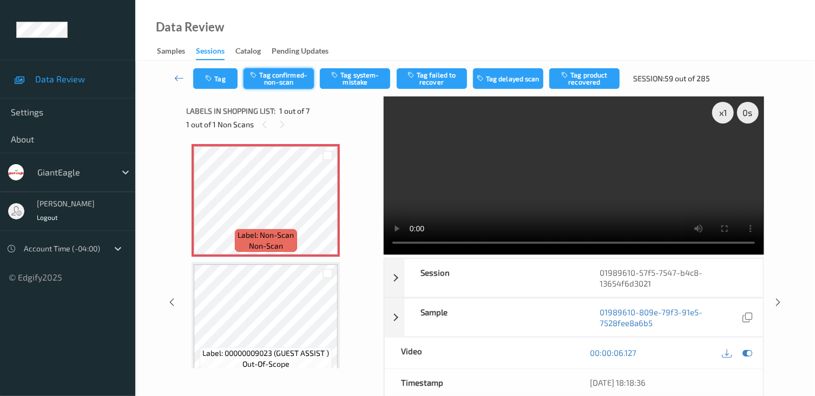
click at [296, 78] on button "Tag confirmed-non-scan" at bounding box center [279, 78] width 70 height 21
click at [600, 82] on button "Tag product recovered" at bounding box center [584, 78] width 70 height 21
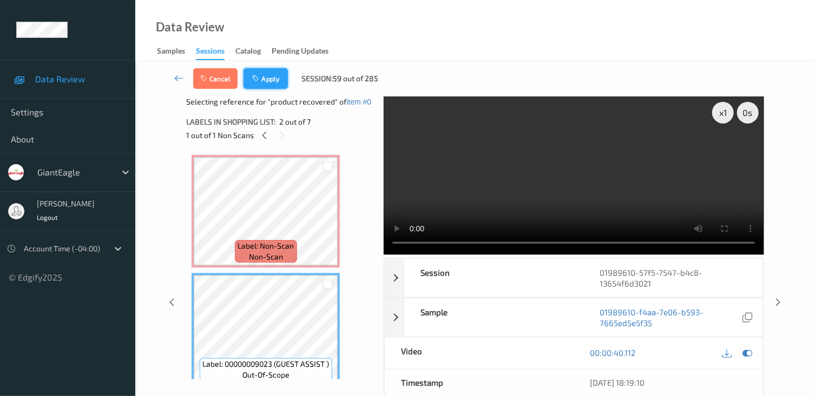
click at [261, 82] on icon "button" at bounding box center [256, 79] width 9 height 8
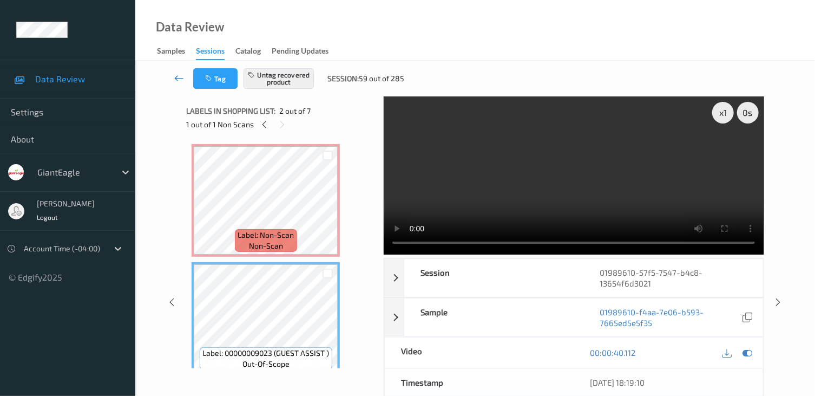
click at [172, 77] on link at bounding box center [179, 78] width 28 height 21
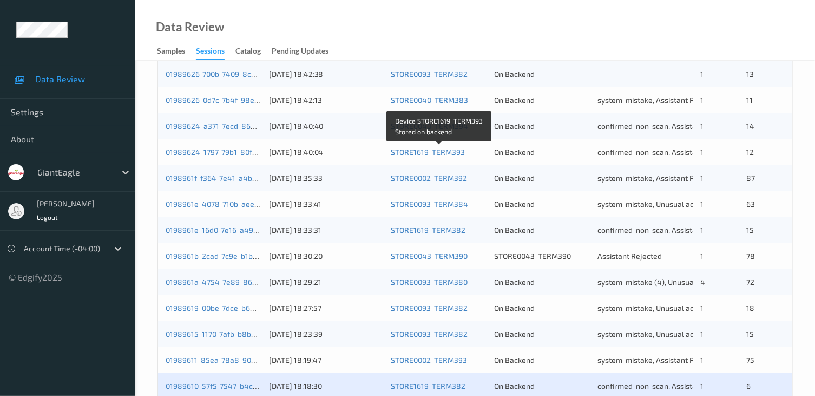
scroll to position [503, 0]
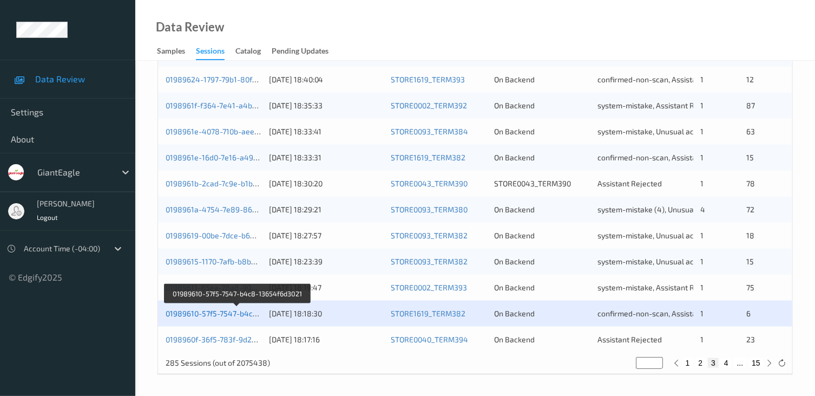
click at [228, 316] on link "01989610-57f5-7547-b4c8-13654f6d3021" at bounding box center [238, 313] width 144 height 9
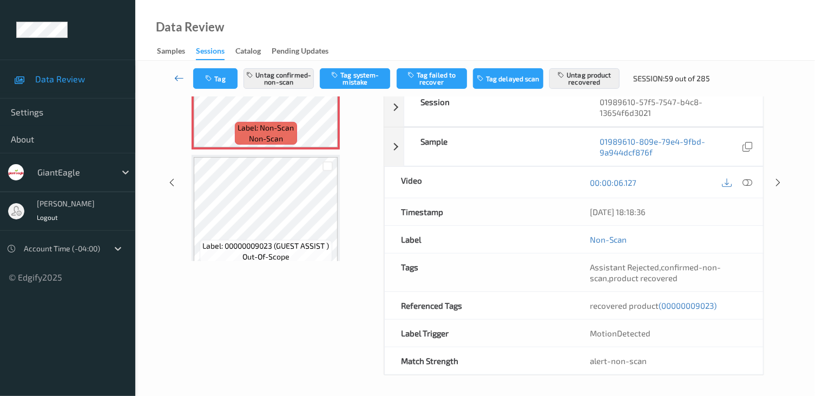
click at [175, 75] on icon at bounding box center [179, 78] width 10 height 11
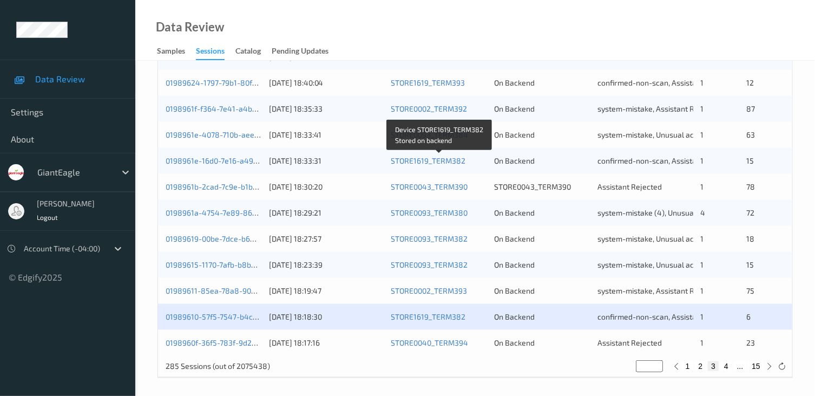
scroll to position [503, 0]
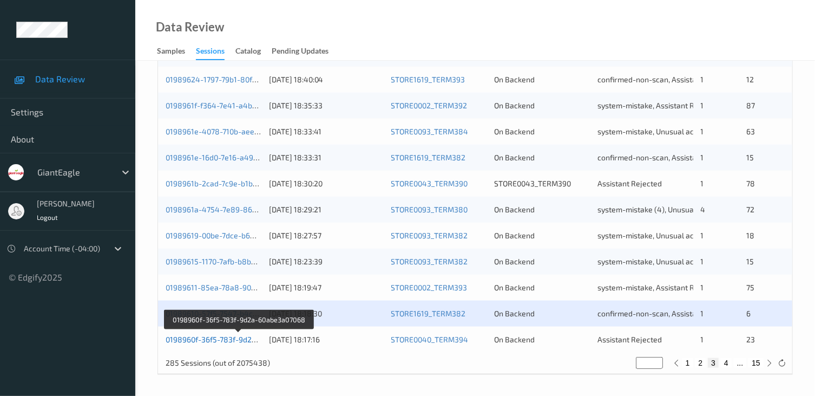
click at [232, 339] on link "0198960f-36f5-783f-9d2a-60abe3a07068" at bounding box center [239, 339] width 146 height 9
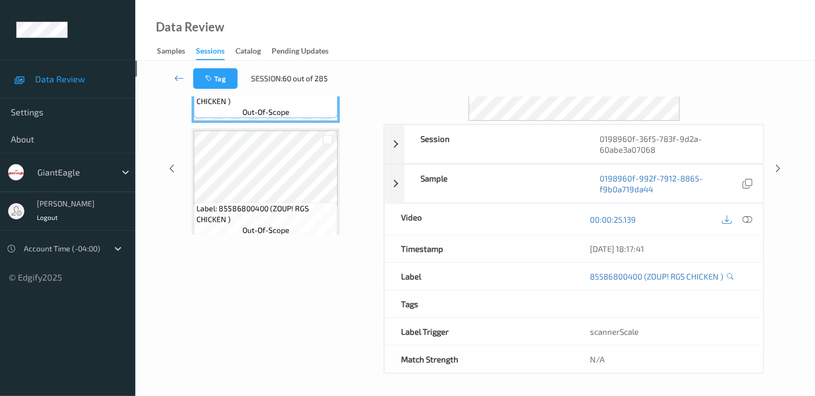
scroll to position [132, 0]
click at [181, 78] on icon at bounding box center [179, 78] width 10 height 11
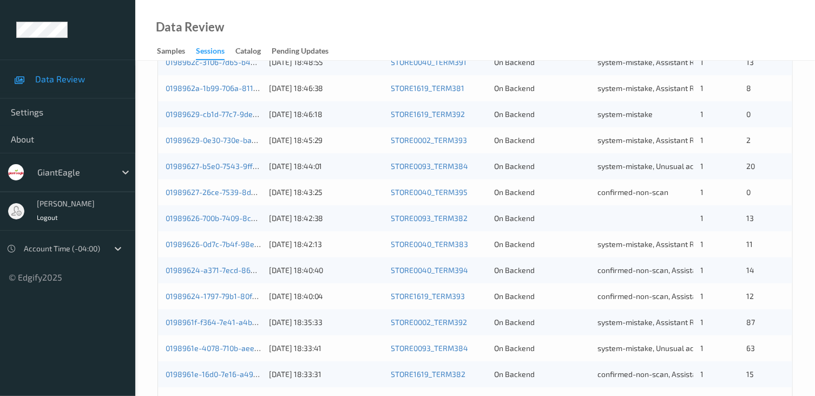
scroll to position [503, 0]
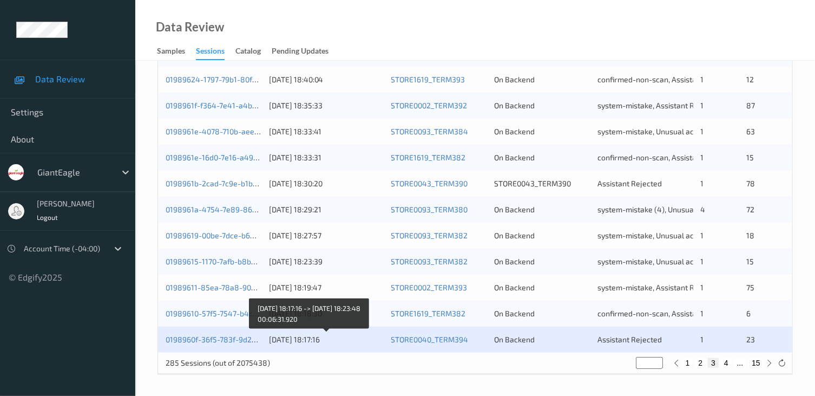
click at [270, 338] on div "[DATE] 18:17:16" at bounding box center [326, 339] width 115 height 11
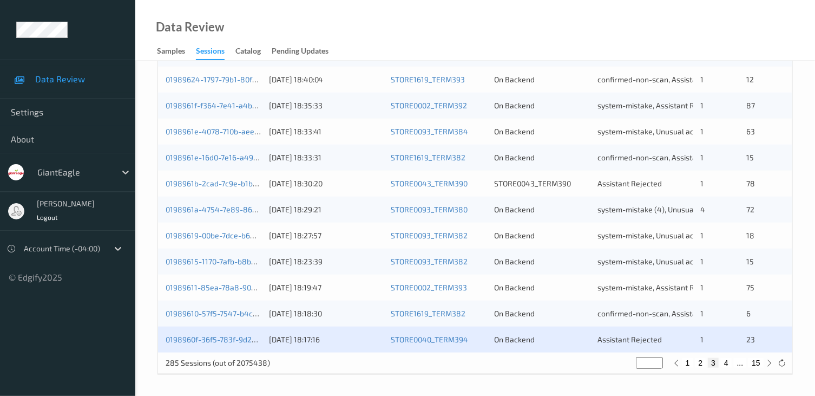
click at [241, 344] on div "0198960f-36f5-783f-9d2a-60abe3a07068 [DATE] 18:17:16 STORE0040_TERM394 On Backe…" at bounding box center [475, 339] width 634 height 26
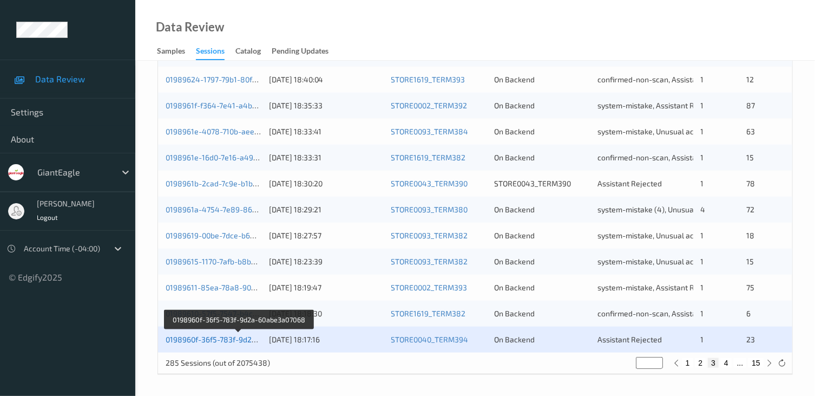
click at [239, 342] on link "0198960f-36f5-783f-9d2a-60abe3a07068" at bounding box center [239, 339] width 146 height 9
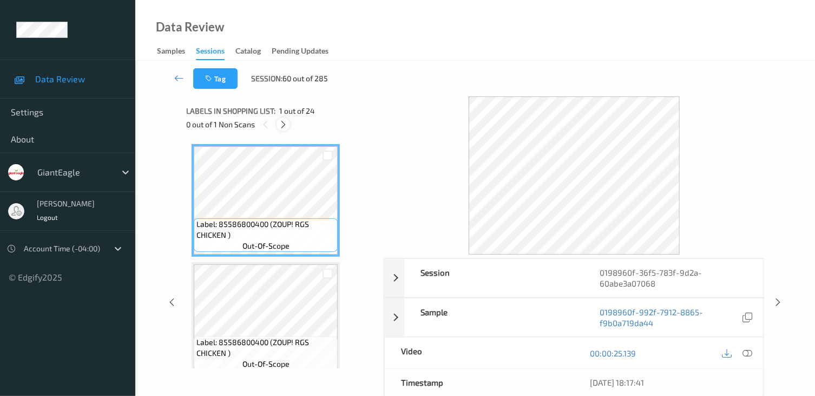
click at [282, 125] on icon at bounding box center [283, 125] width 9 height 10
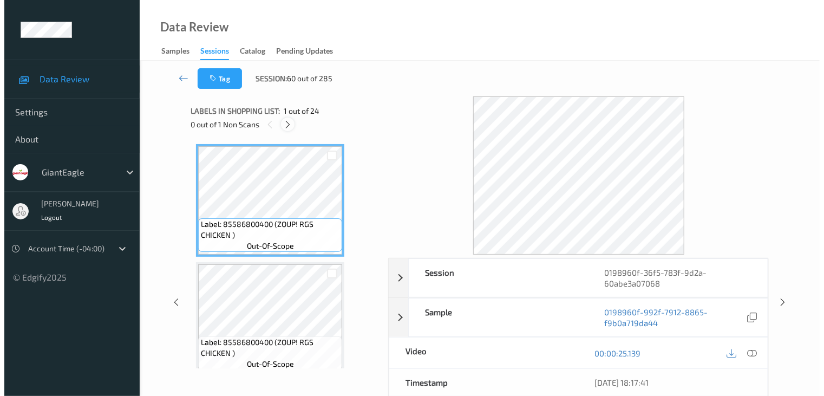
scroll to position [1894, 0]
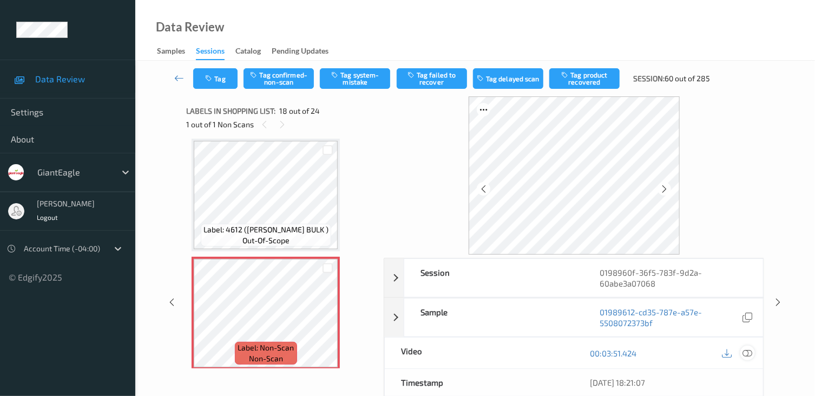
click at [745, 353] on icon at bounding box center [748, 353] width 10 height 10
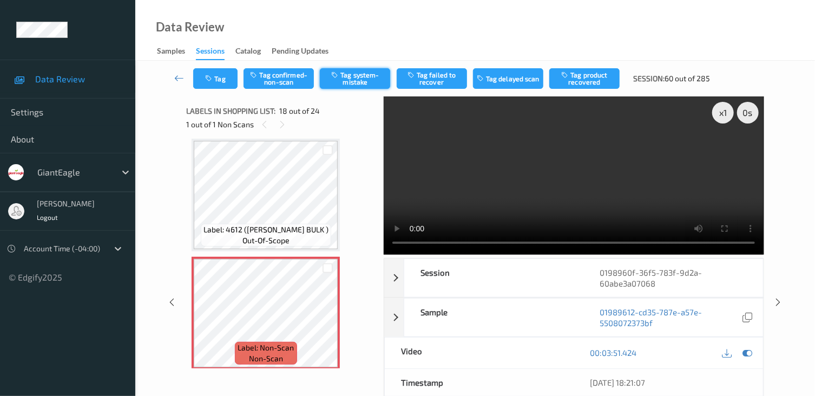
click at [344, 75] on button "Tag system-mistake" at bounding box center [355, 78] width 70 height 21
click at [219, 78] on button "Tag" at bounding box center [215, 78] width 44 height 21
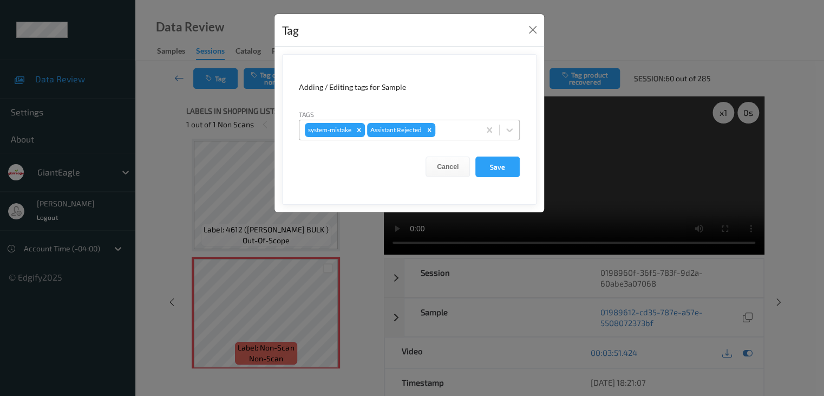
click at [471, 126] on div at bounding box center [455, 129] width 37 height 13
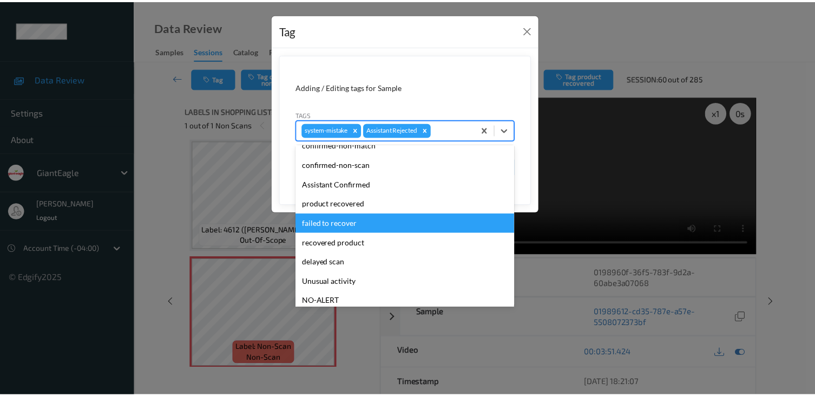
scroll to position [54, 0]
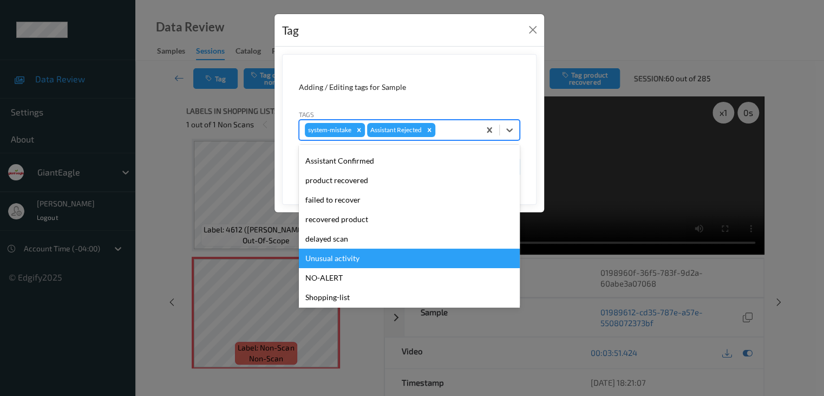
click at [369, 251] on div "Unusual activity" at bounding box center [409, 257] width 221 height 19
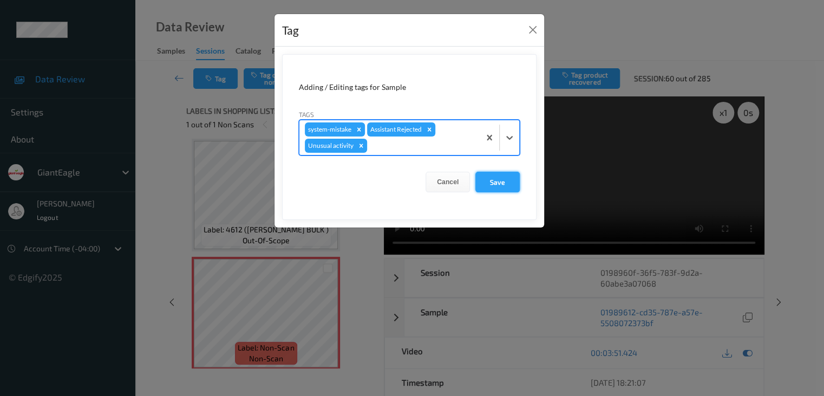
click at [503, 175] on button "Save" at bounding box center [497, 182] width 44 height 21
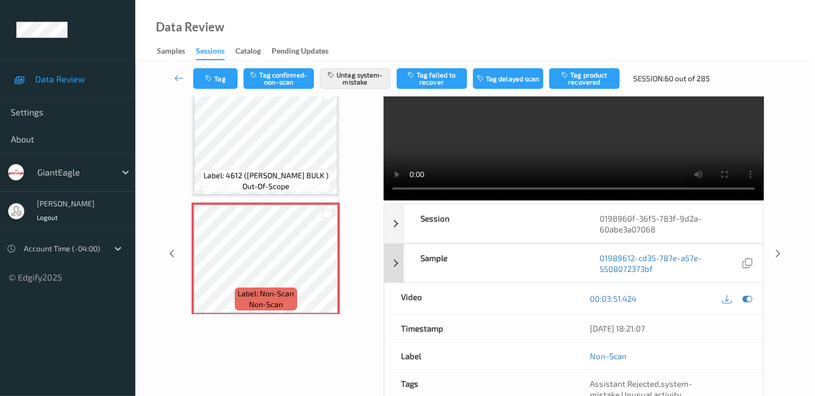
scroll to position [66, 0]
